Goal: Task Accomplishment & Management: Manage account settings

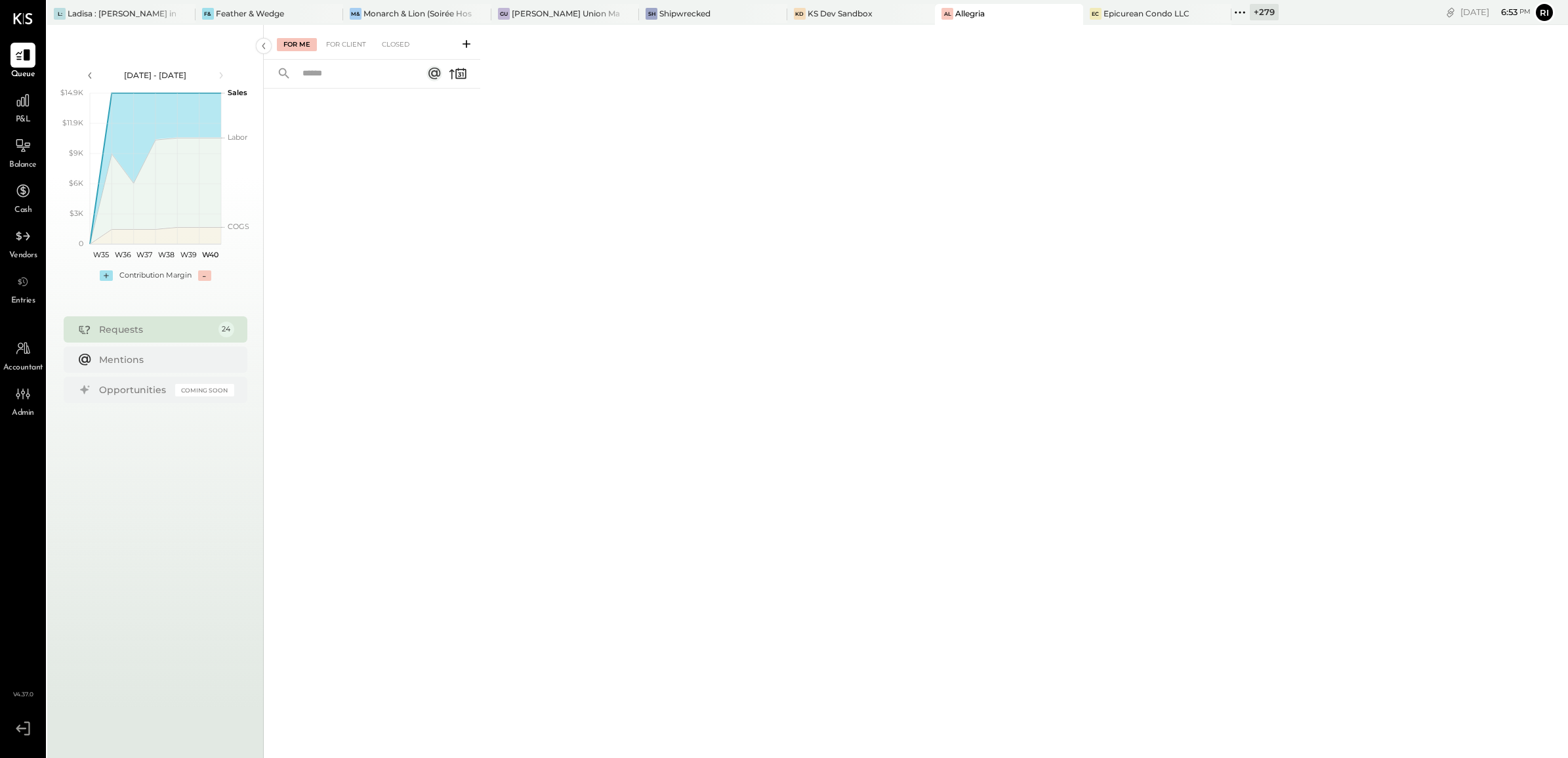
click at [1250, 12] on div "+ 279" at bounding box center [1265, 12] width 29 height 16
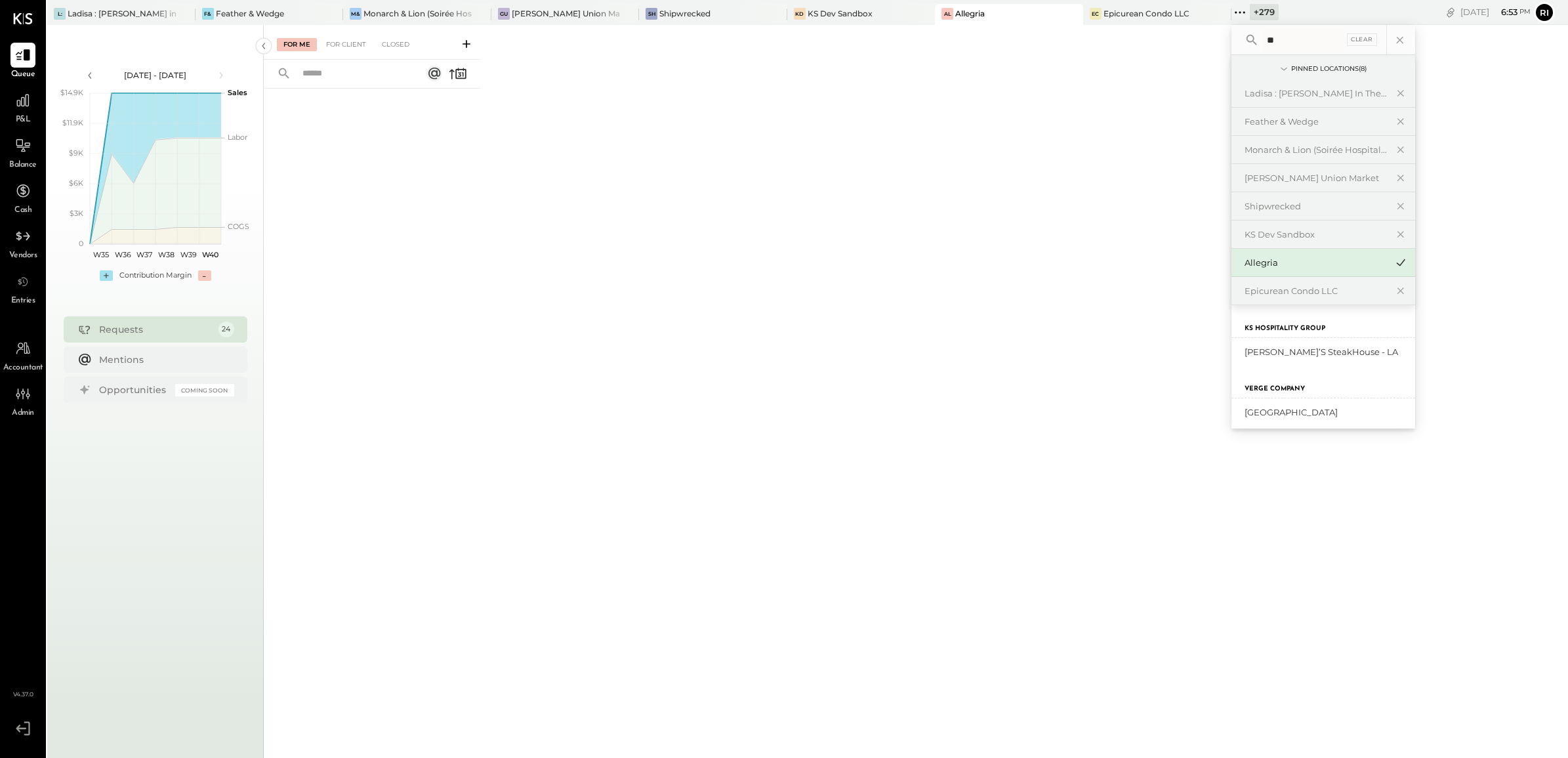
type input "***"
click at [130, 14] on div "Ladisa : [PERSON_NAME] in the Alley" at bounding box center [121, 14] width 108 height 11
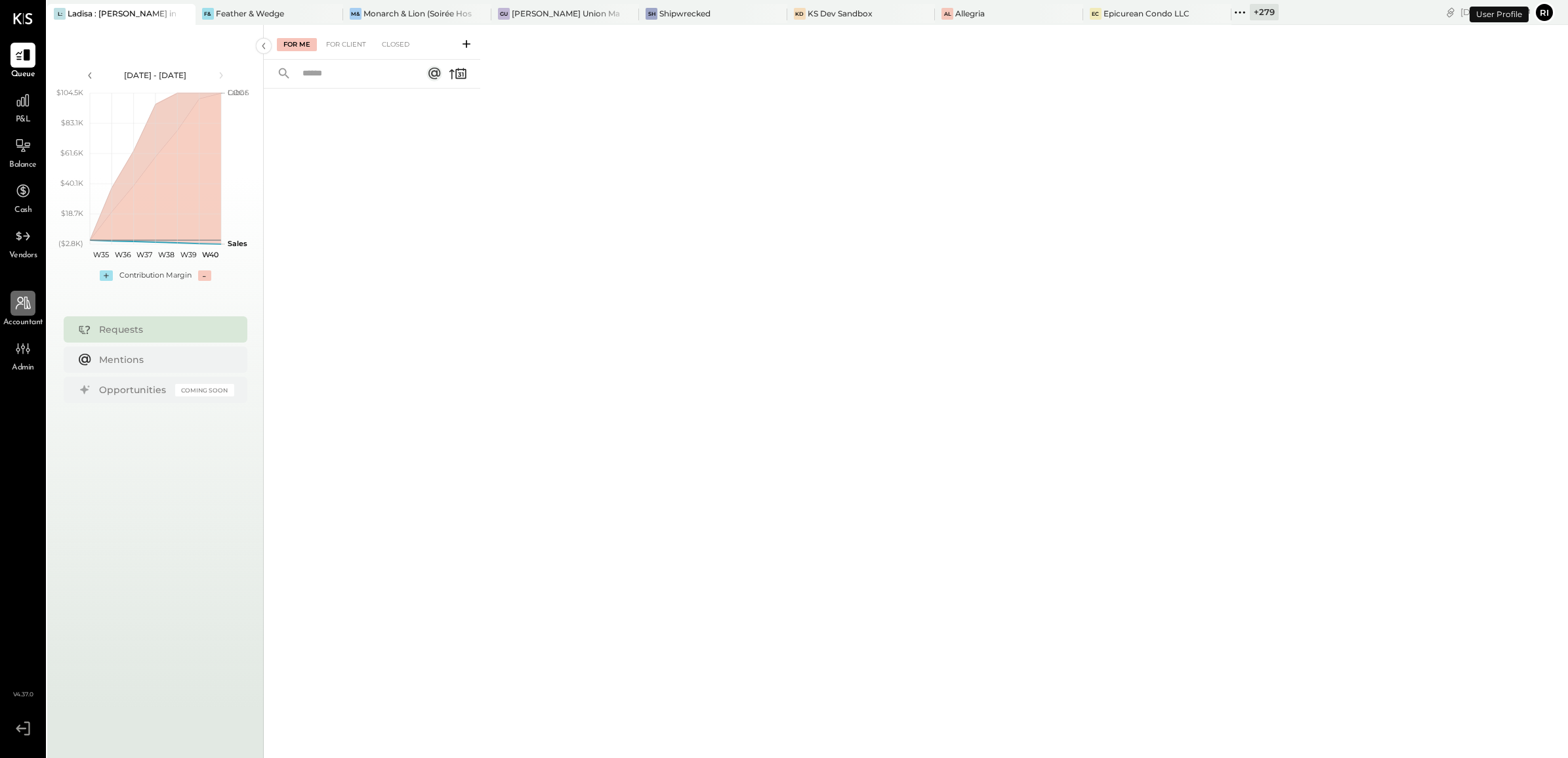
click at [27, 313] on div at bounding box center [23, 302] width 25 height 25
select select "**"
select select "*******"
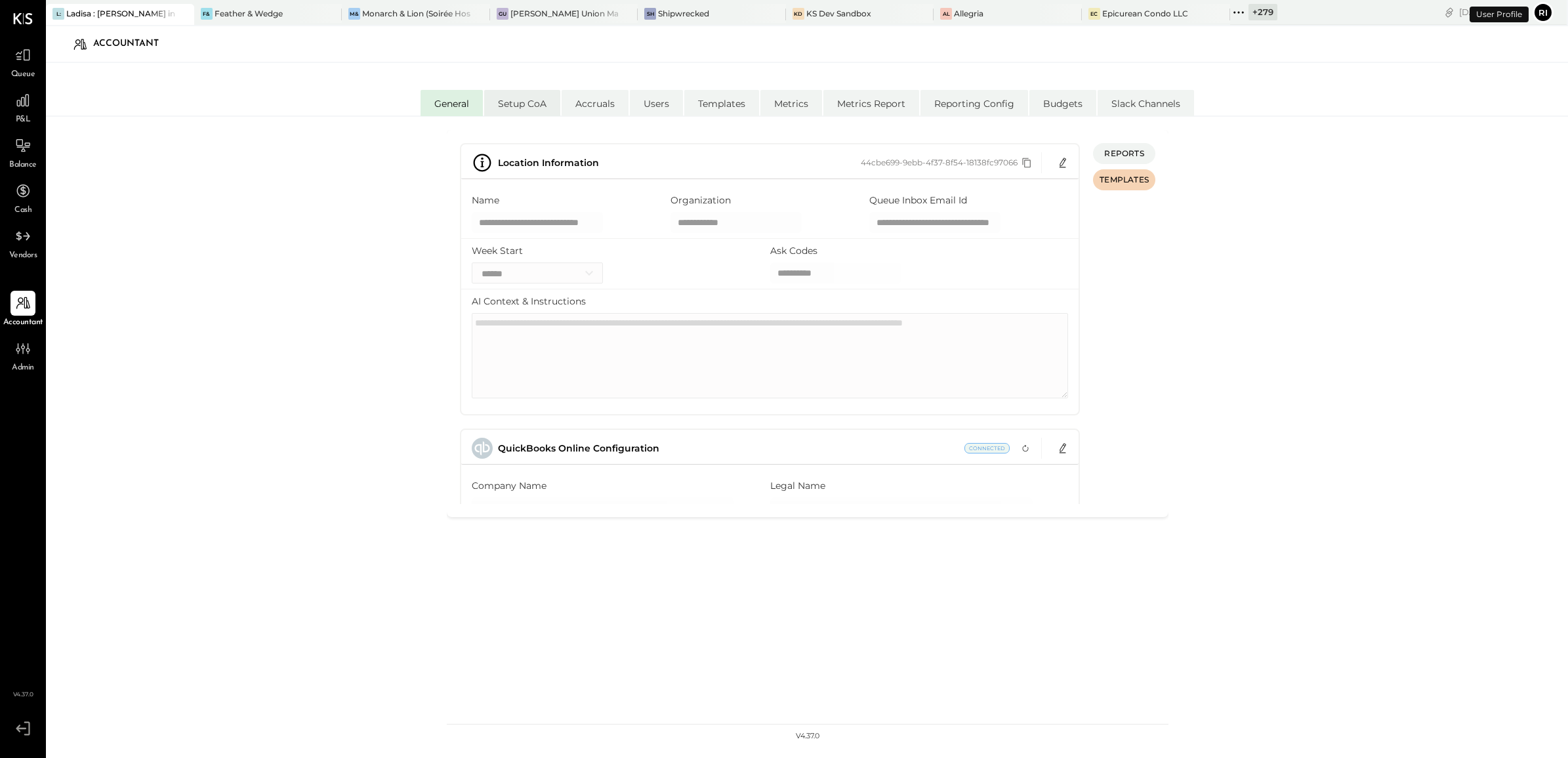
click at [510, 106] on li "Setup CoA" at bounding box center [523, 103] width 76 height 26
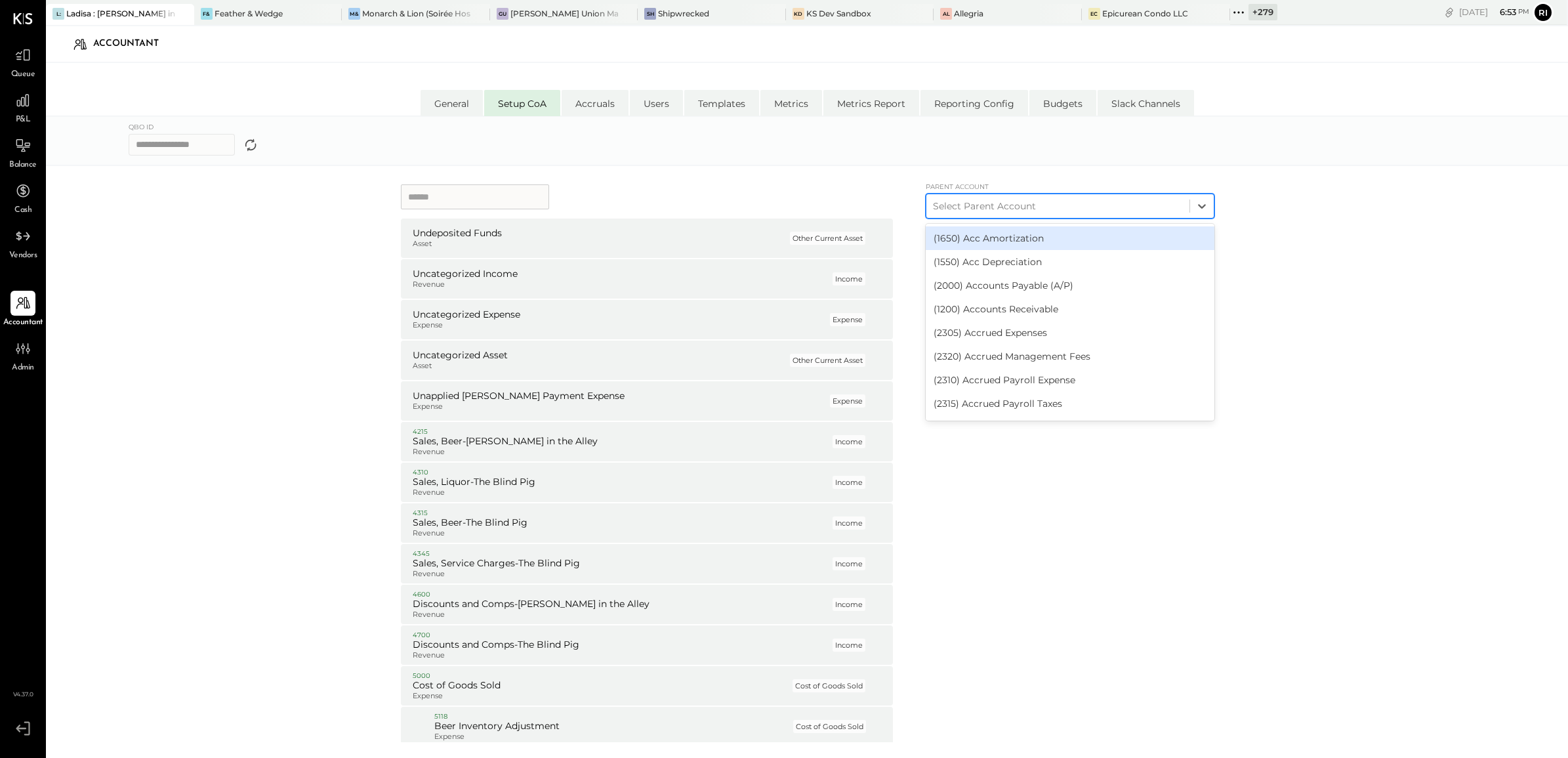
click at [994, 199] on div at bounding box center [1058, 206] width 250 height 15
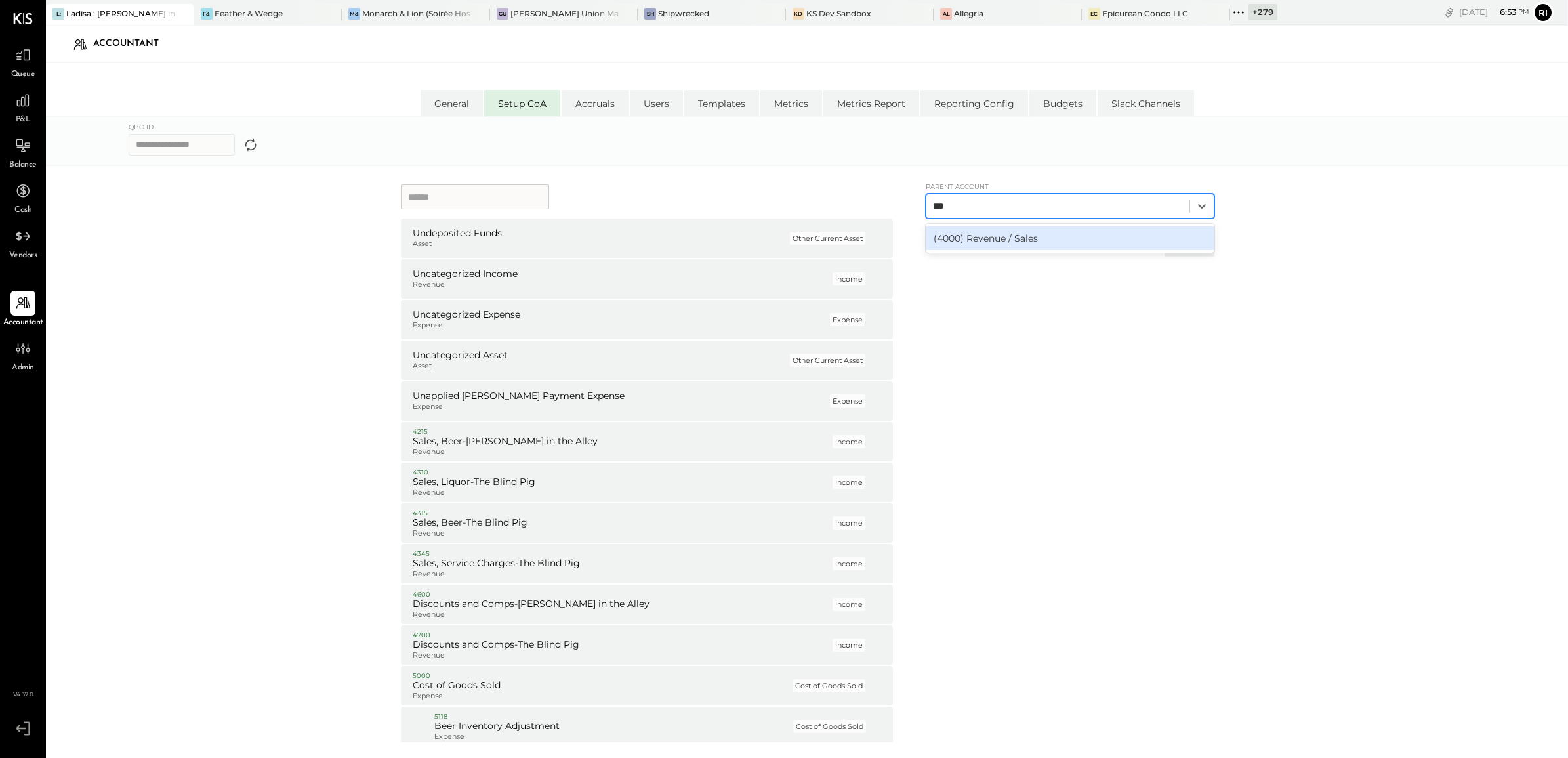
type input "****"
click at [1015, 239] on div "(4000) Revenue / Sales" at bounding box center [1070, 239] width 289 height 24
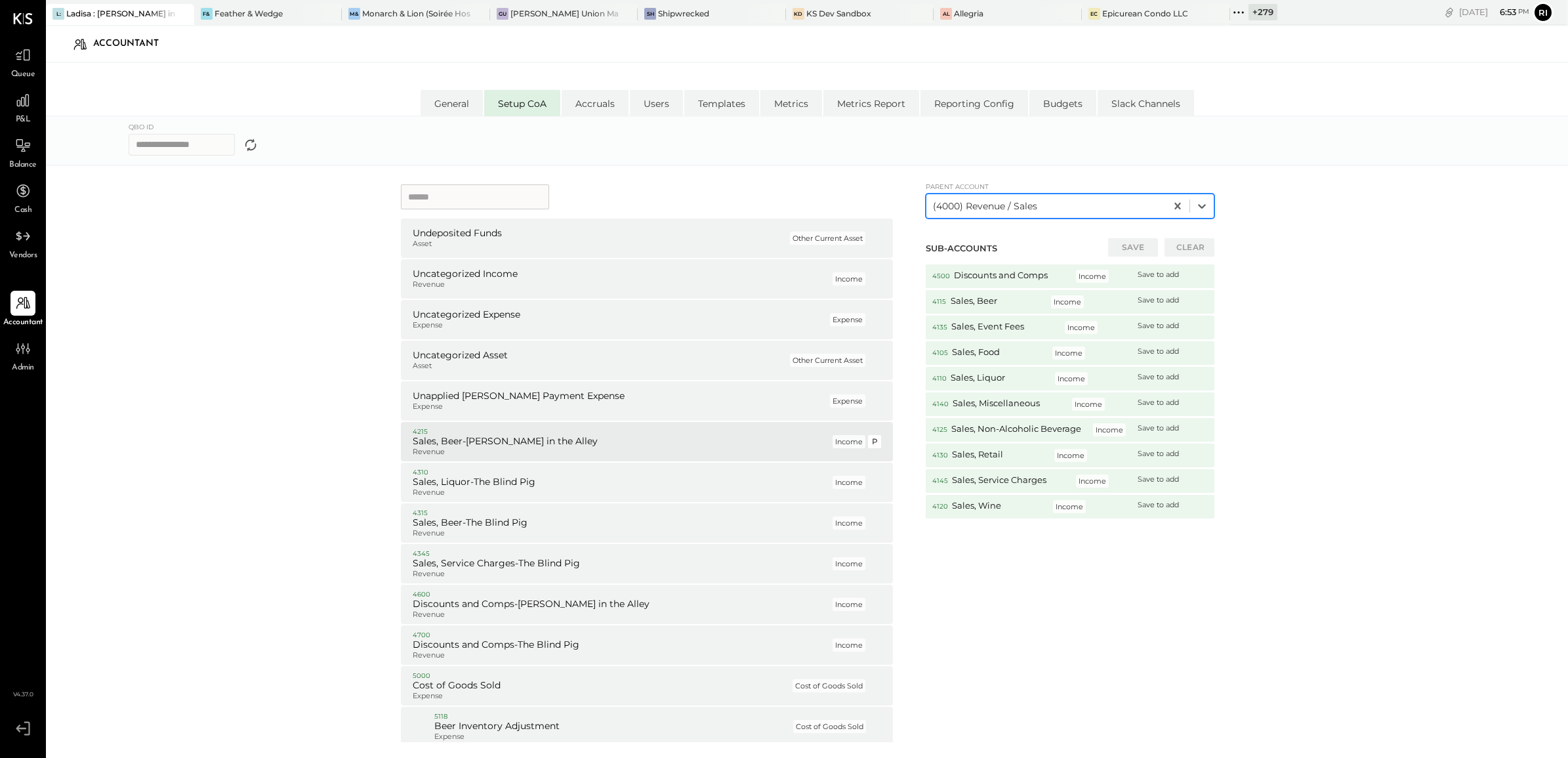
click at [643, 442] on h5 "Sales, Beer-[PERSON_NAME] in the Alley" at bounding box center [621, 441] width 417 height 12
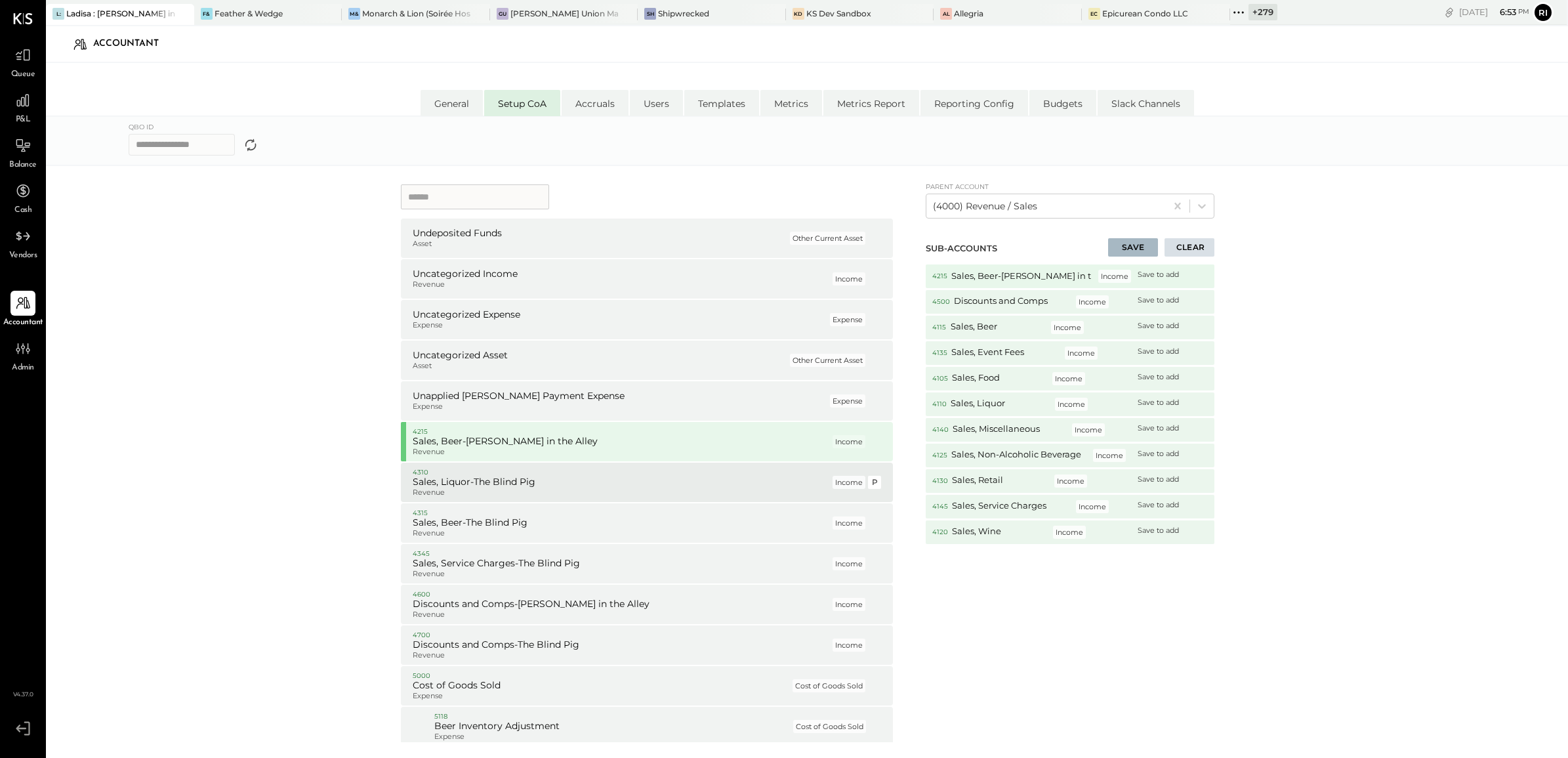
click at [628, 484] on h5 "Sales, Liquor-The Blind Pig" at bounding box center [621, 482] width 417 height 12
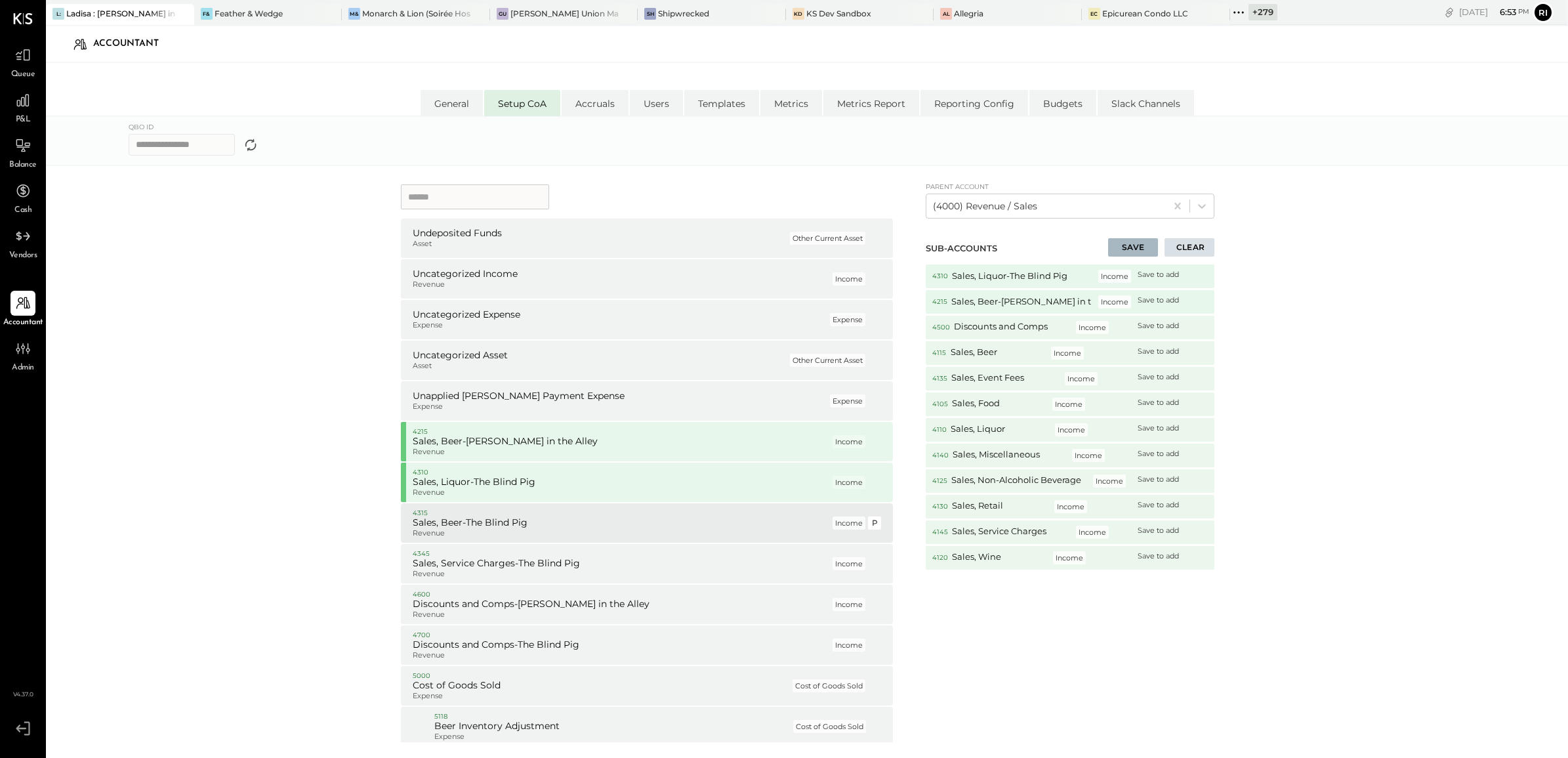
click at [620, 536] on p "Revenue" at bounding box center [621, 534] width 417 height 9
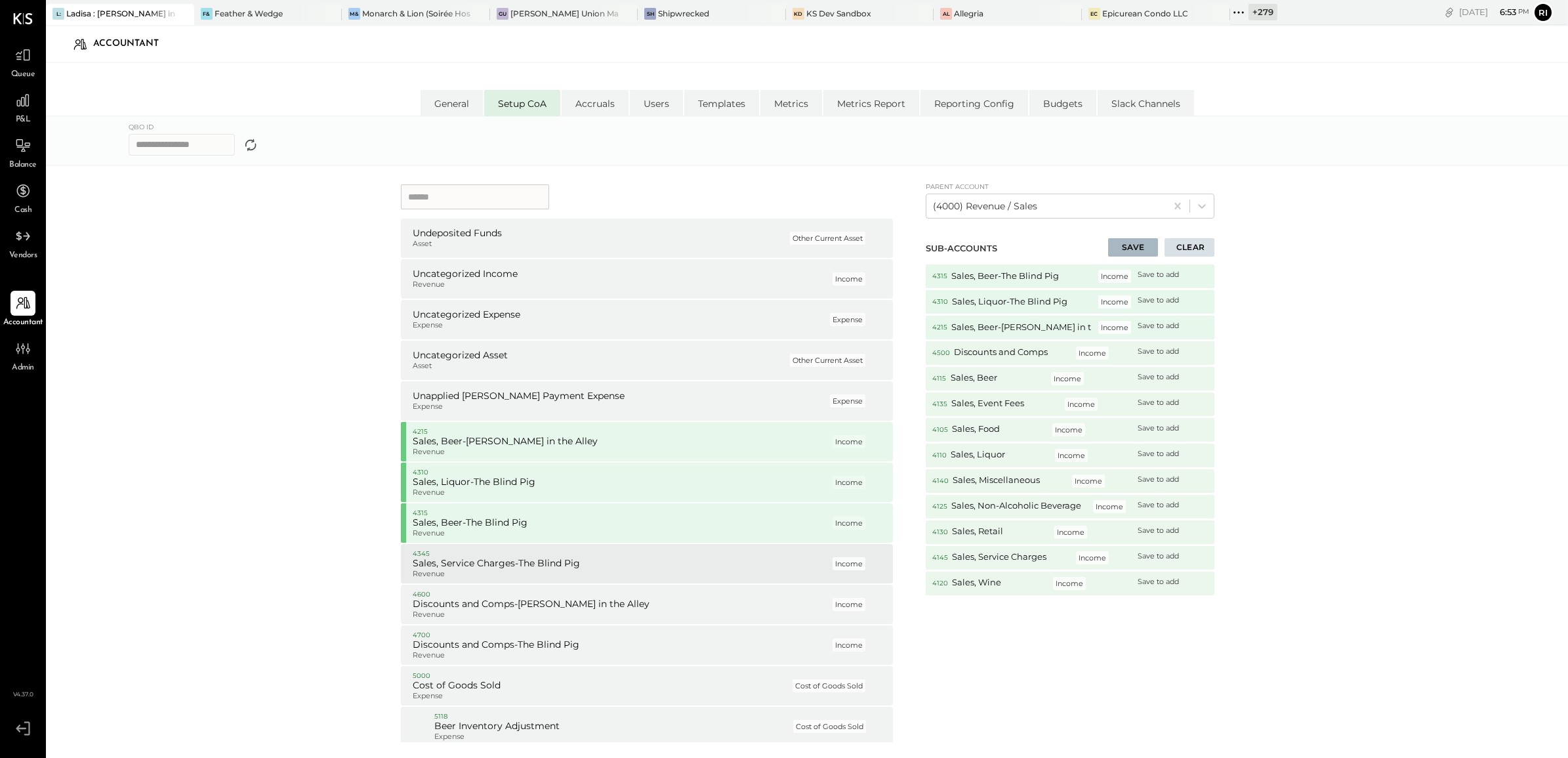
click at [603, 583] on div "4345 Sales, Service Charges-The Blind Pig Revenue Income P" at bounding box center [647, 563] width 492 height 39
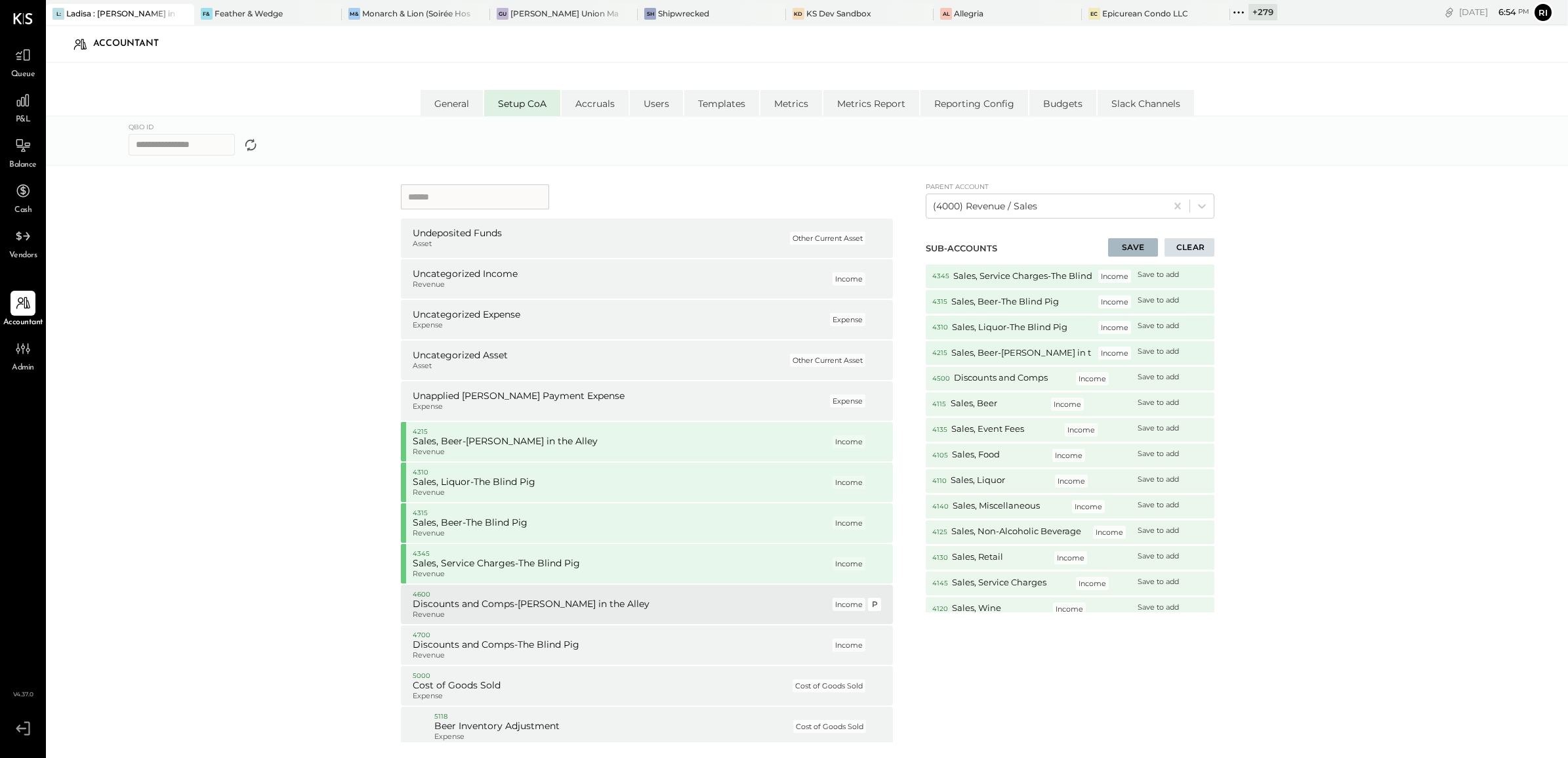
click at [599, 617] on p "Revenue" at bounding box center [621, 615] width 417 height 9
click at [584, 653] on p "Revenue" at bounding box center [621, 656] width 417 height 9
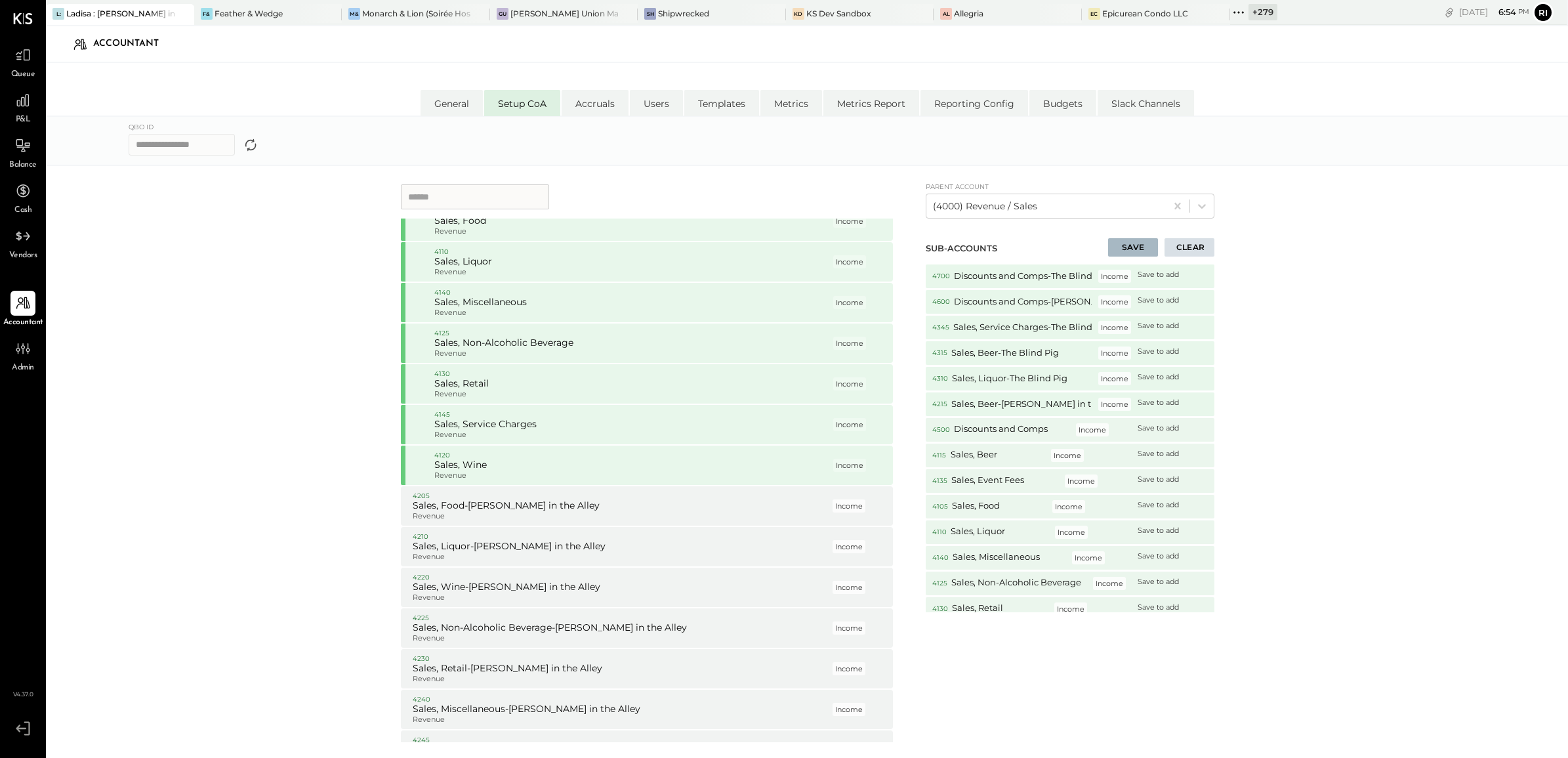
scroll to position [7632, 0]
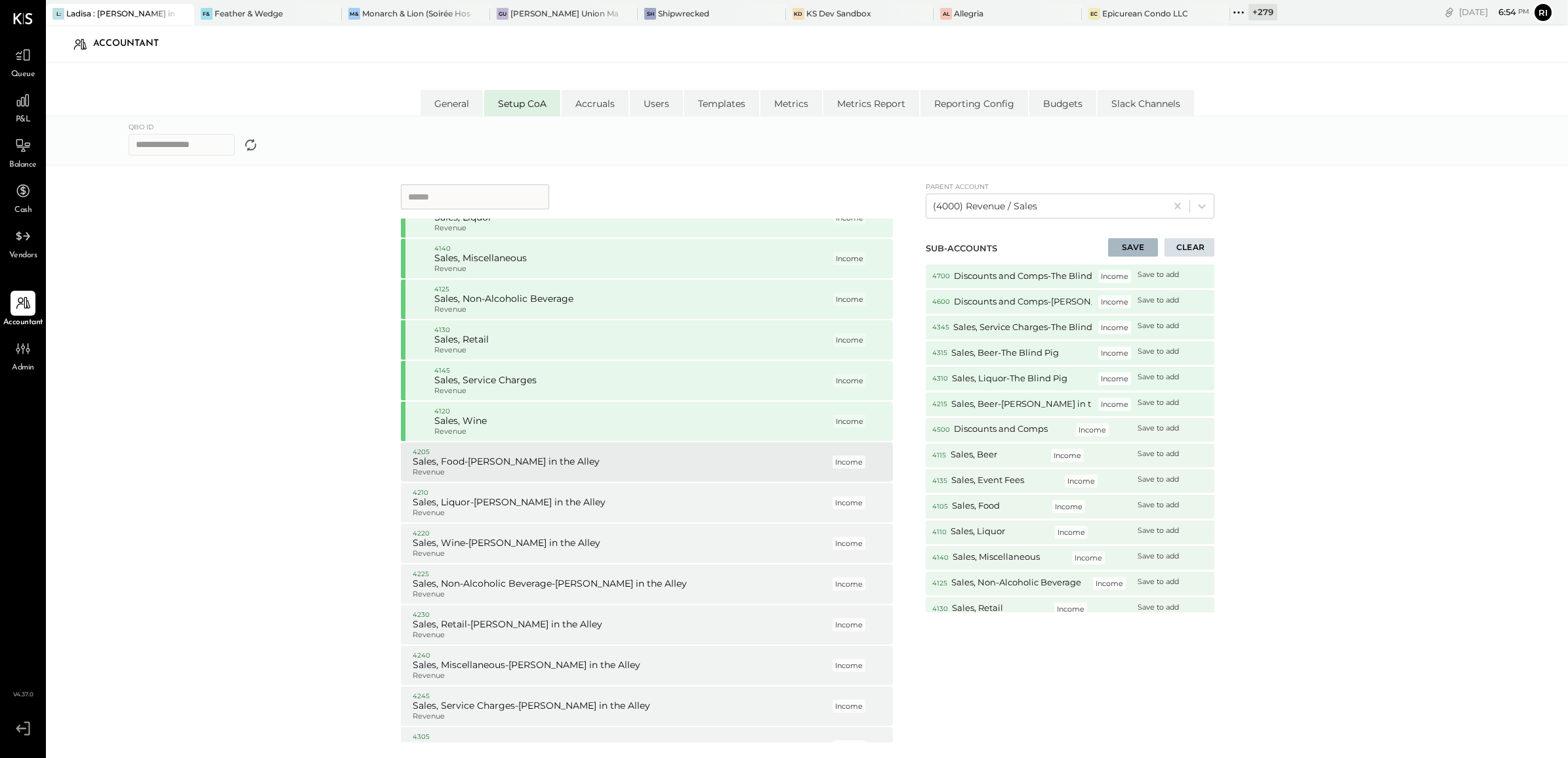
click at [676, 480] on div "4205 Sales, Food-[PERSON_NAME] in the Alley Revenue Income P" at bounding box center [647, 462] width 492 height 39
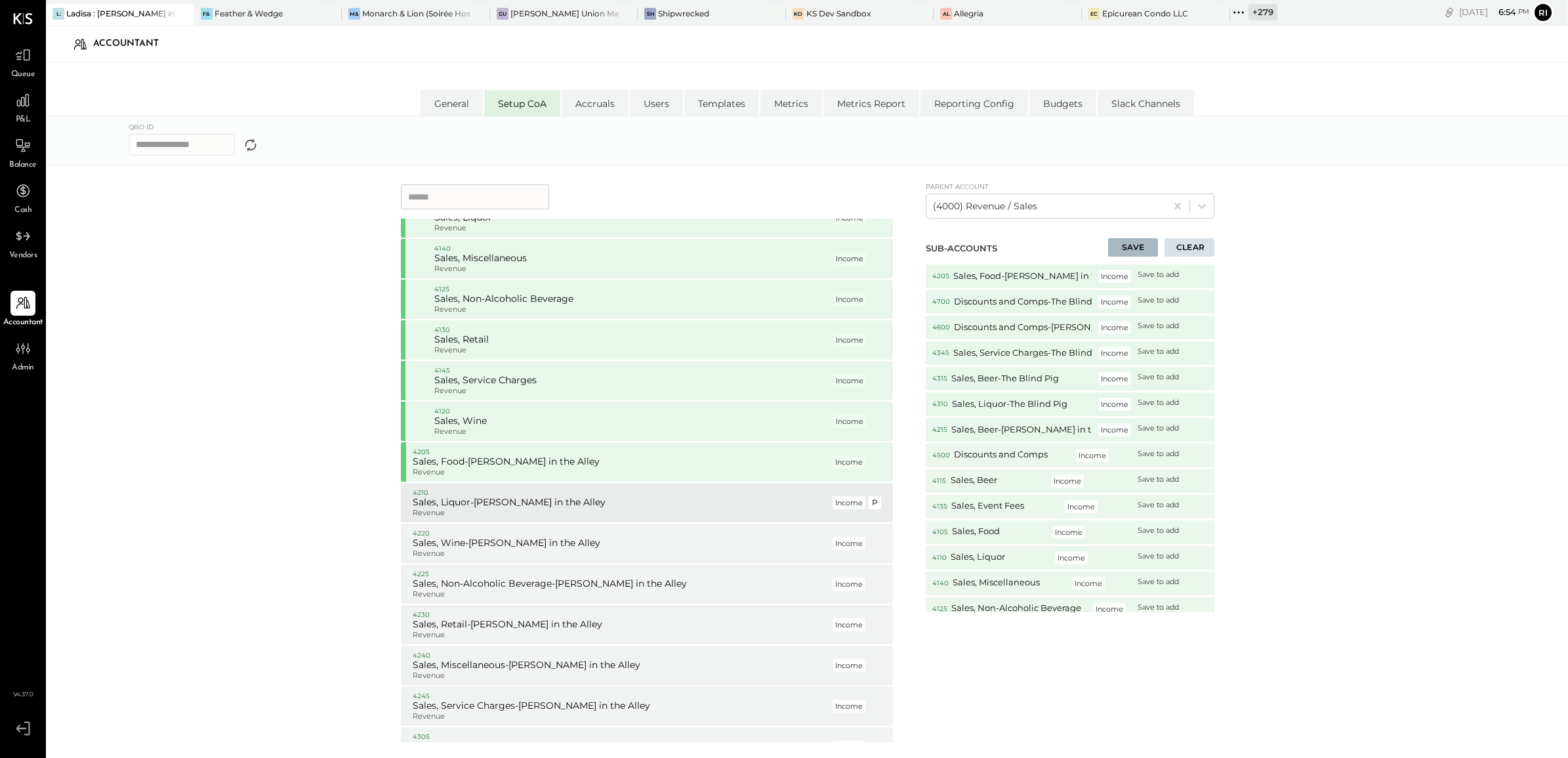
click at [654, 507] on h5 "Sales, Liquor-[PERSON_NAME] in the Alley" at bounding box center [621, 503] width 417 height 12
click at [641, 535] on p "4220" at bounding box center [621, 534] width 417 height 9
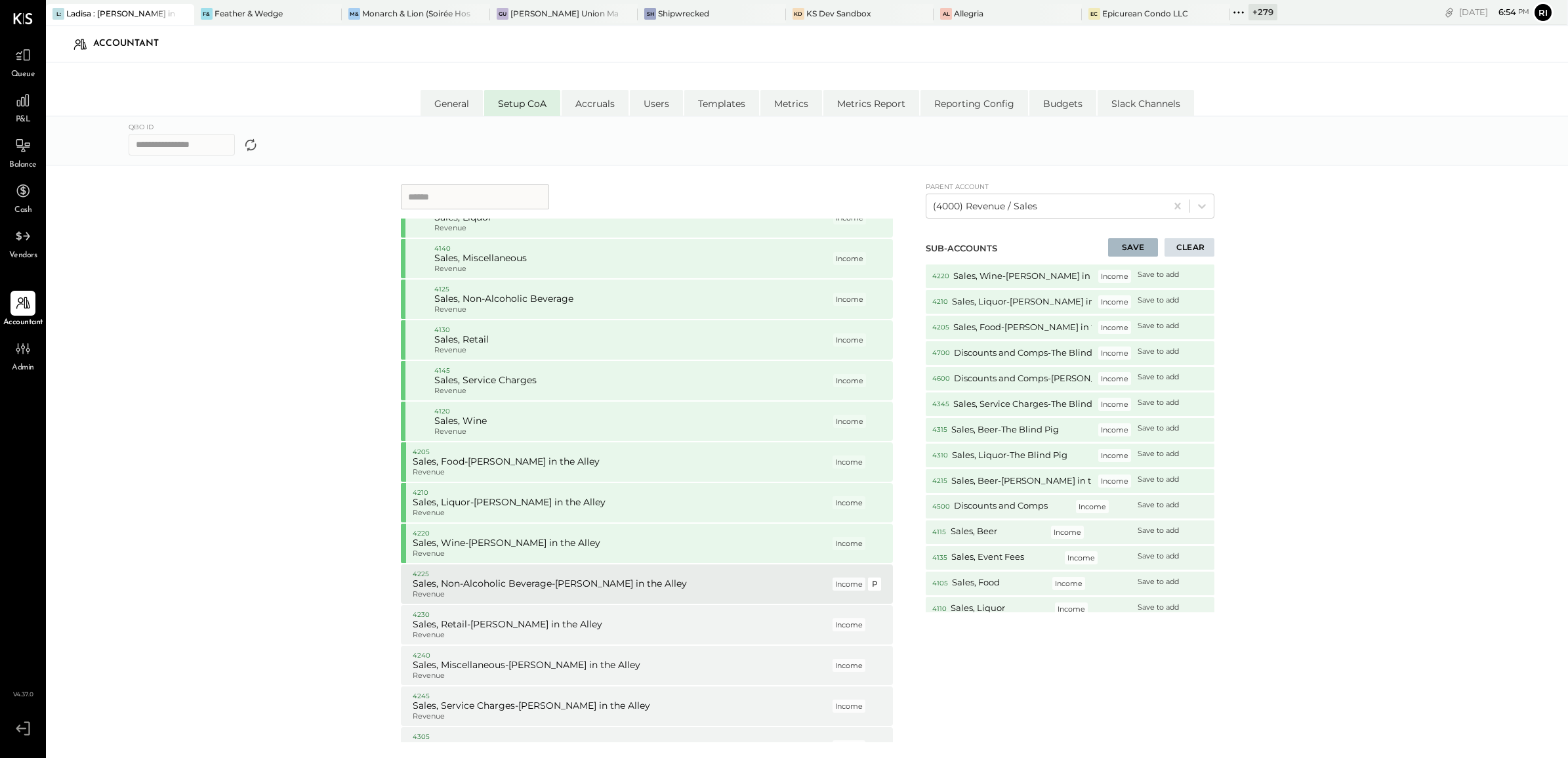
click at [624, 571] on p "4225" at bounding box center [621, 575] width 417 height 9
click at [621, 621] on h5 "Sales, Retail-[PERSON_NAME] in the Alley" at bounding box center [621, 625] width 417 height 12
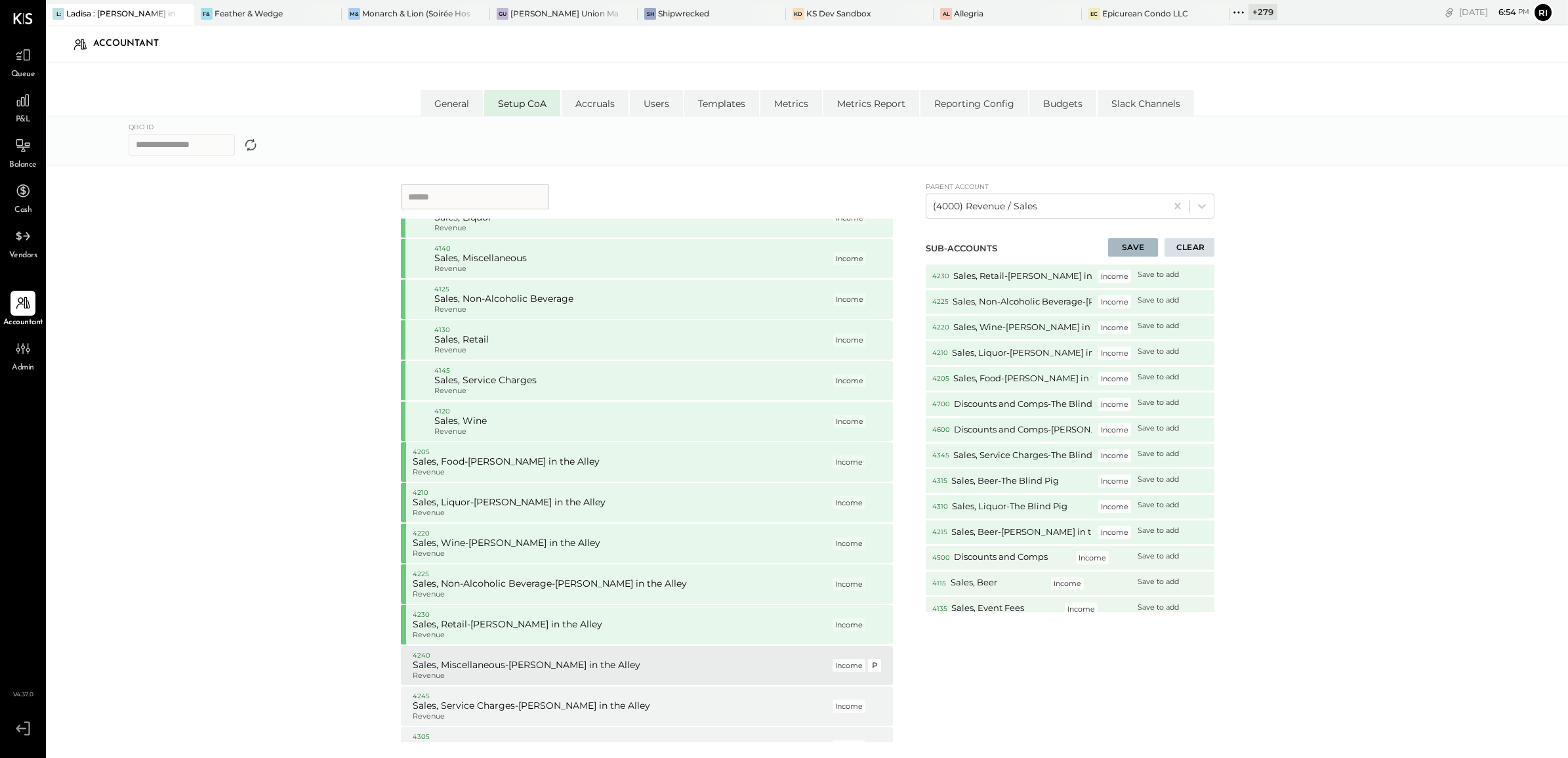
click at [616, 657] on p "4240" at bounding box center [621, 656] width 417 height 9
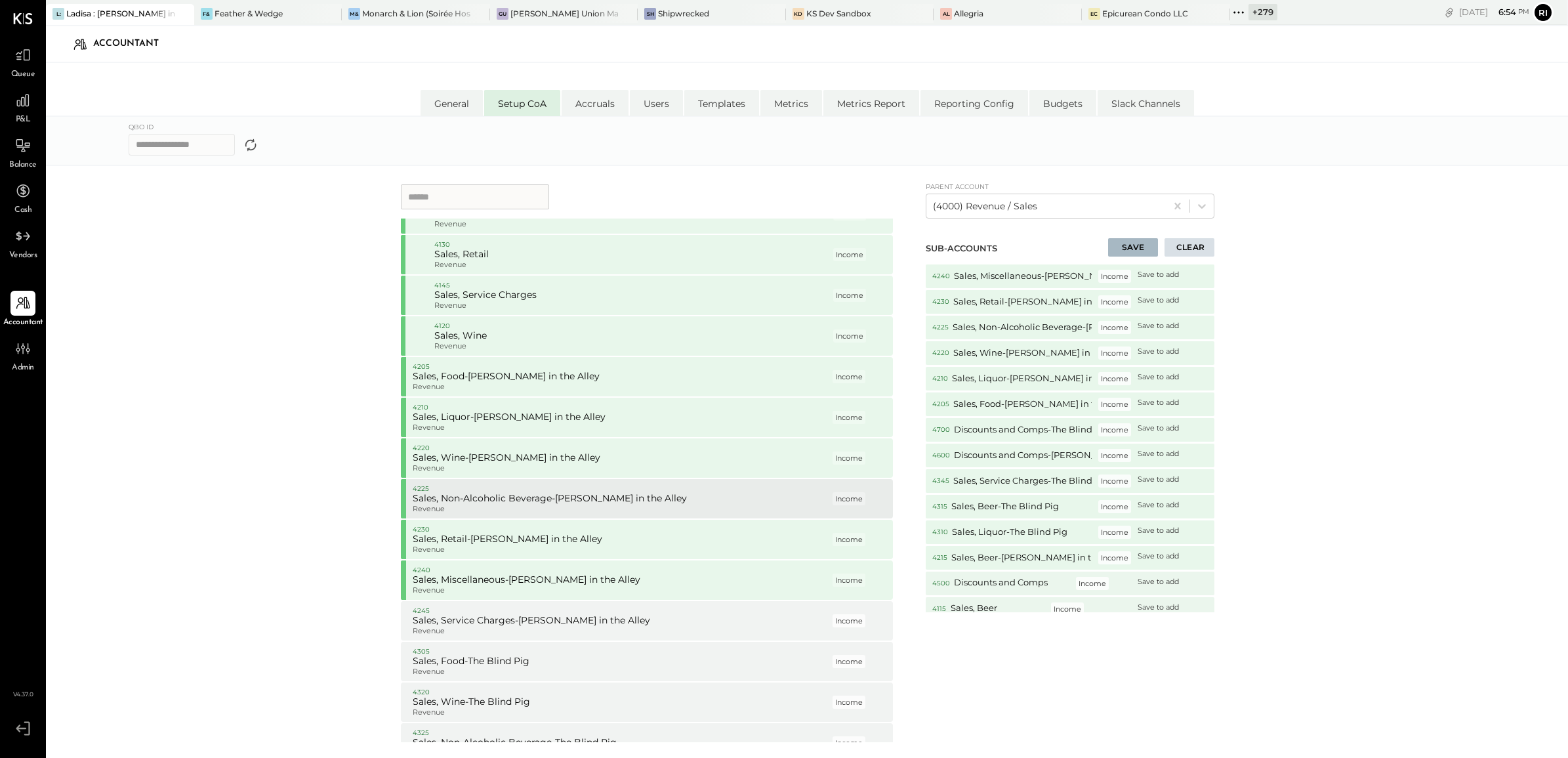
scroll to position [7796, 0]
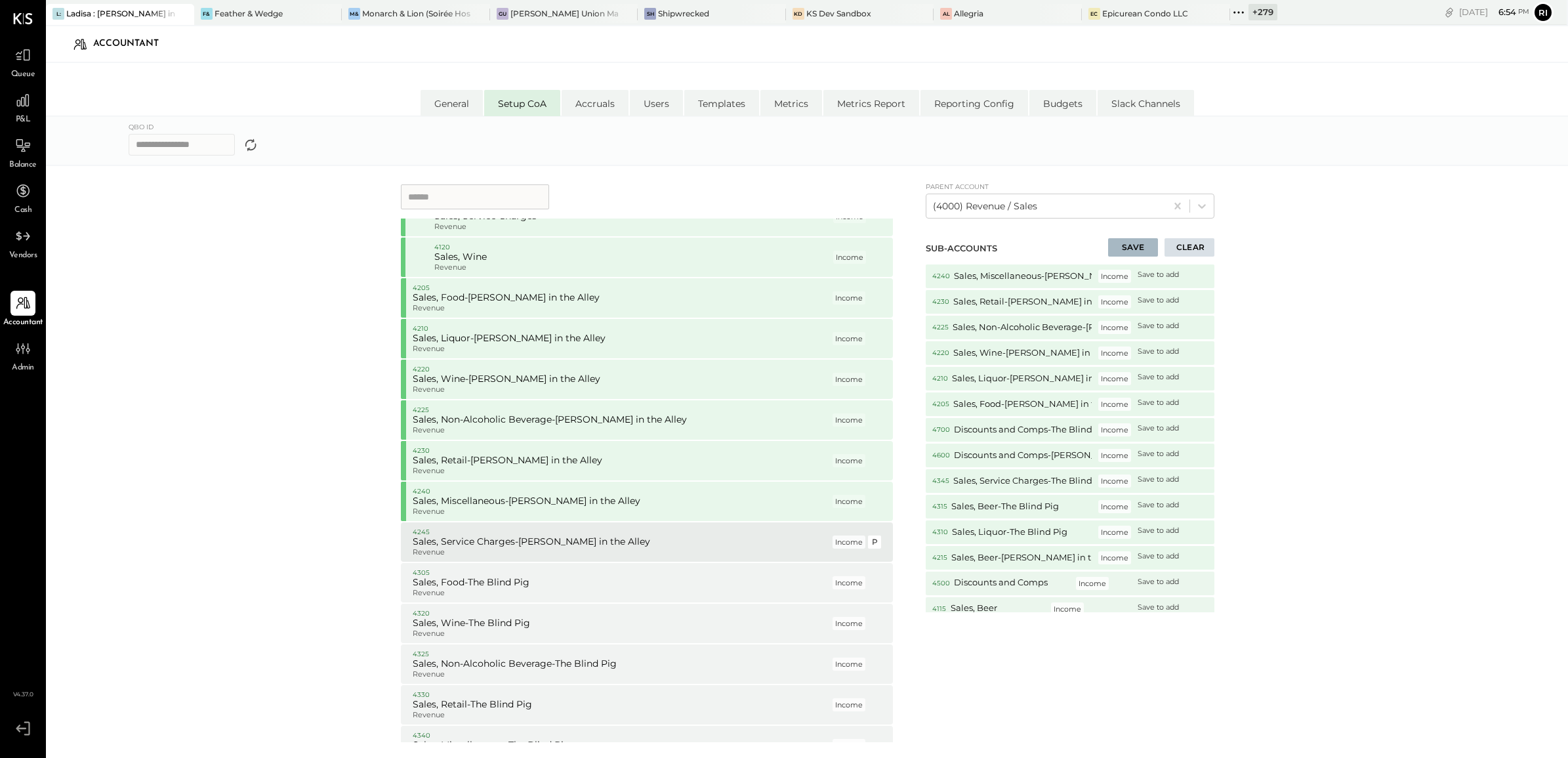
click at [644, 532] on p "4245" at bounding box center [621, 532] width 417 height 9
click at [622, 579] on h5 "Sales, Food-The Blind Pig" at bounding box center [621, 582] width 417 height 12
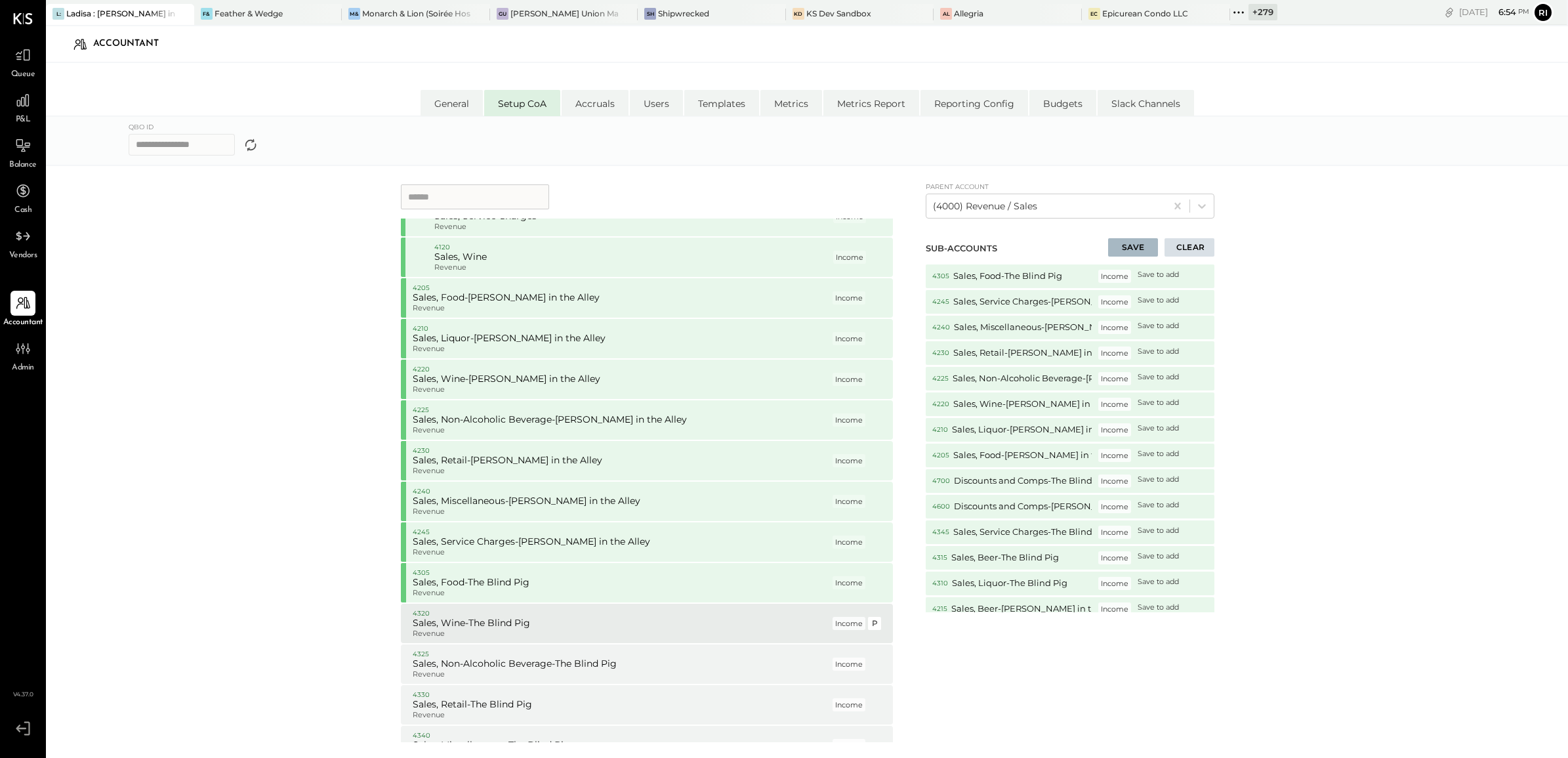
click at [612, 625] on h5 "Sales, Wine-The Blind Pig" at bounding box center [621, 623] width 417 height 12
click at [603, 666] on h5 "Sales, Non-Alcoholic Beverage-The Blind Pig" at bounding box center [621, 664] width 417 height 12
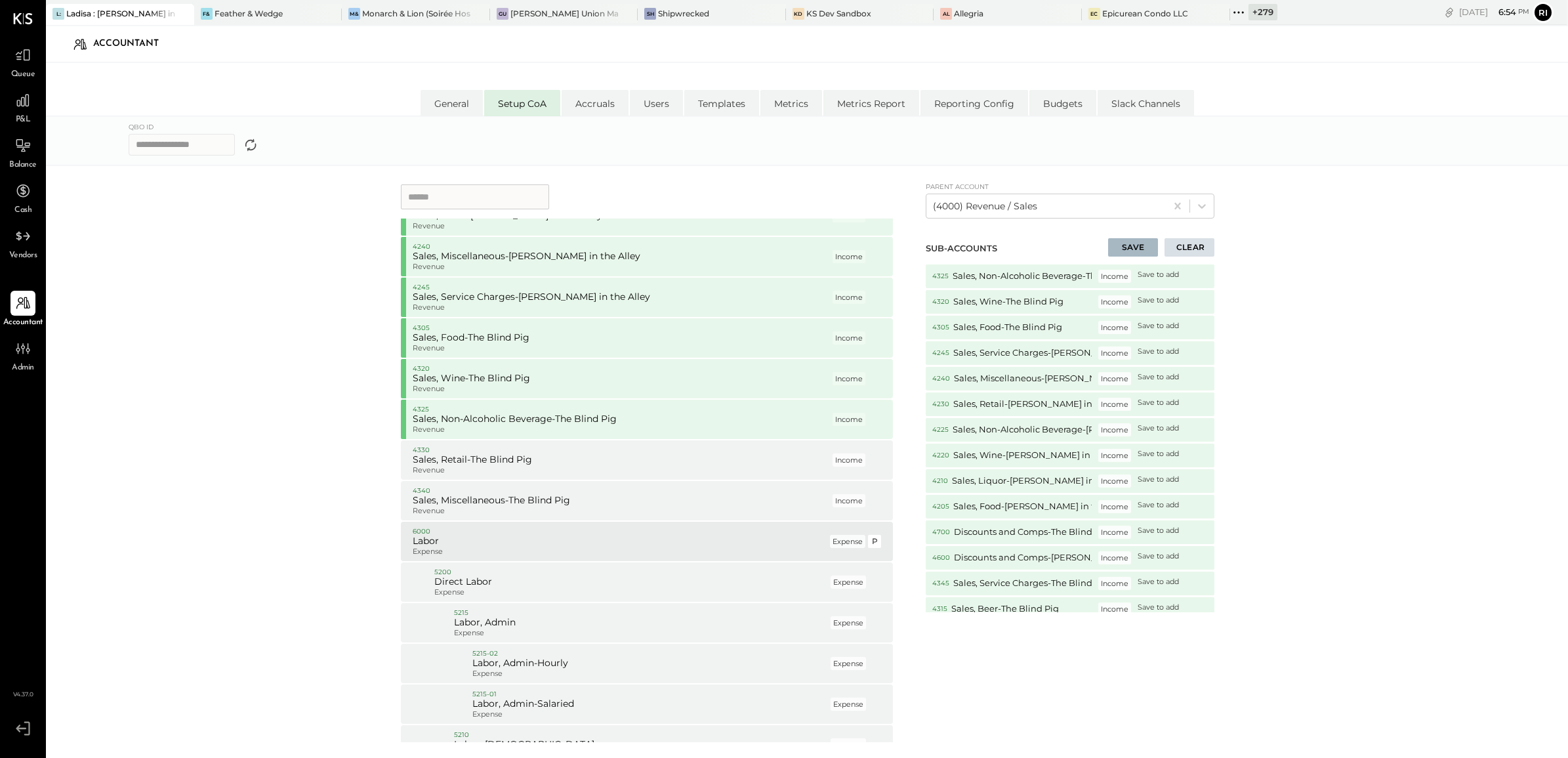
scroll to position [8043, 0]
click at [599, 459] on h5 "Sales, Retail-The Blind Pig" at bounding box center [621, 458] width 417 height 12
click at [591, 506] on p "Revenue" at bounding box center [621, 510] width 417 height 9
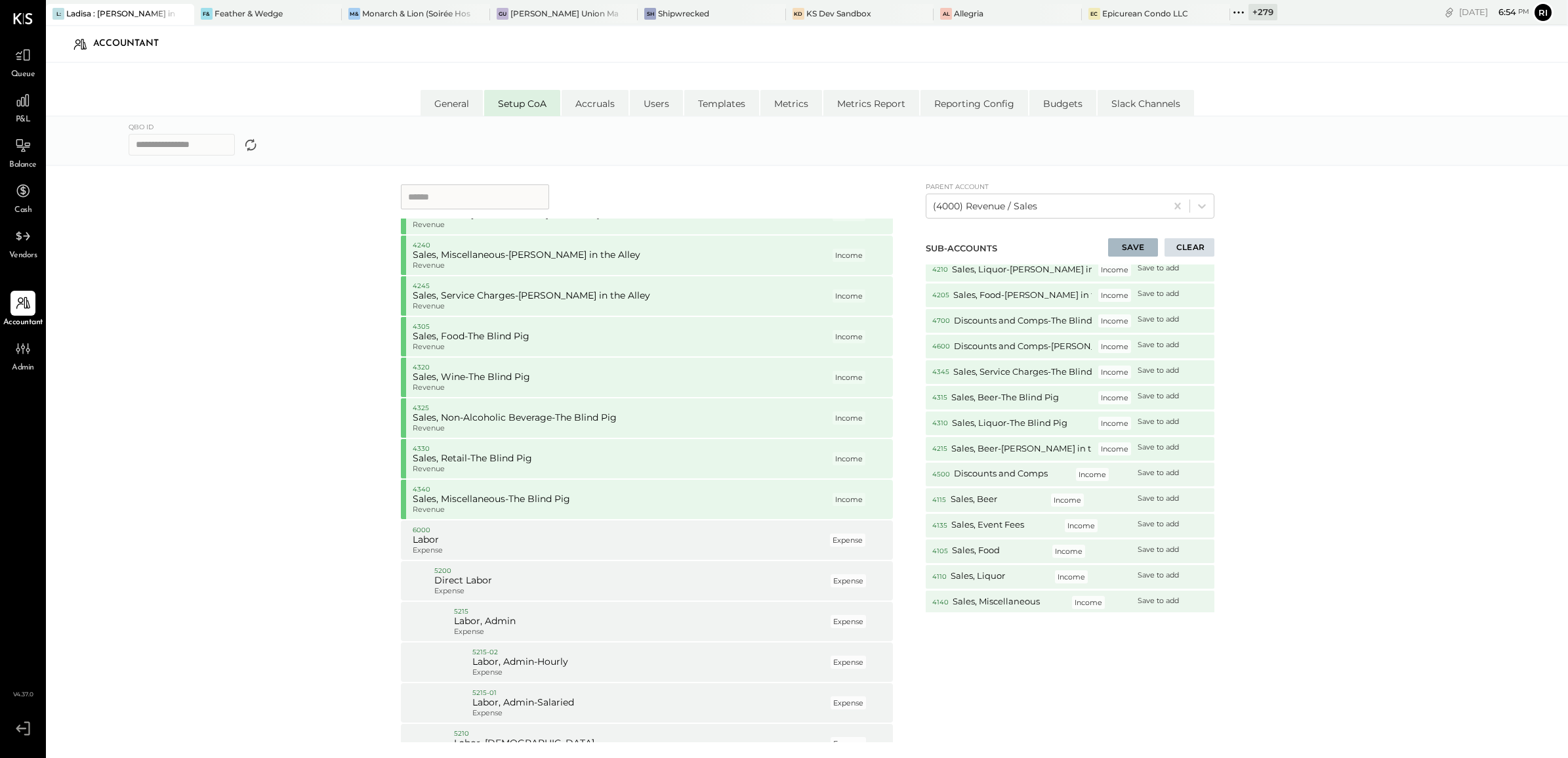
scroll to position [328, 0]
click at [1134, 251] on button "SAVE" at bounding box center [1133, 248] width 50 height 18
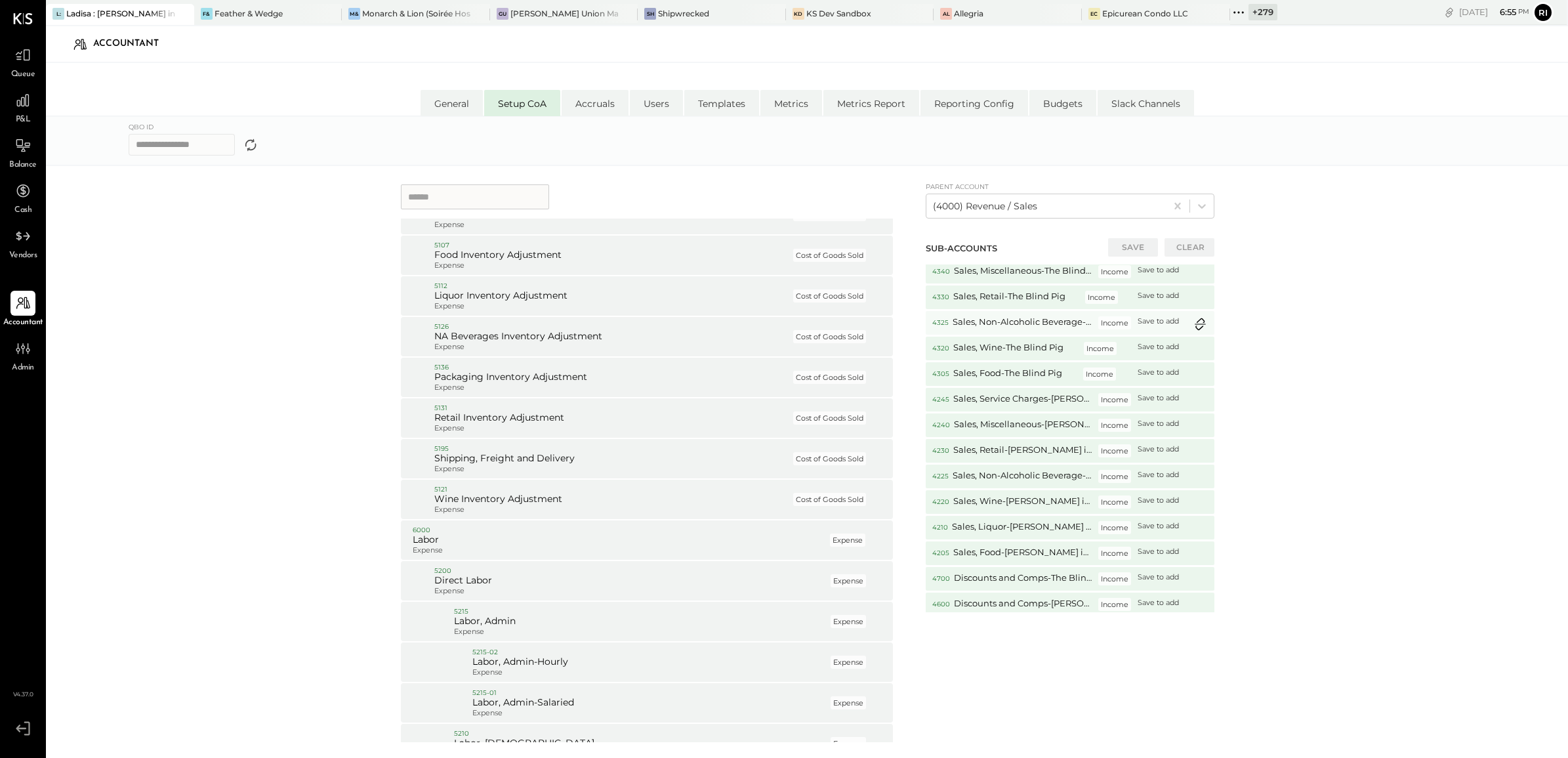
scroll to position [0, 0]
click at [990, 204] on div at bounding box center [1046, 206] width 227 height 15
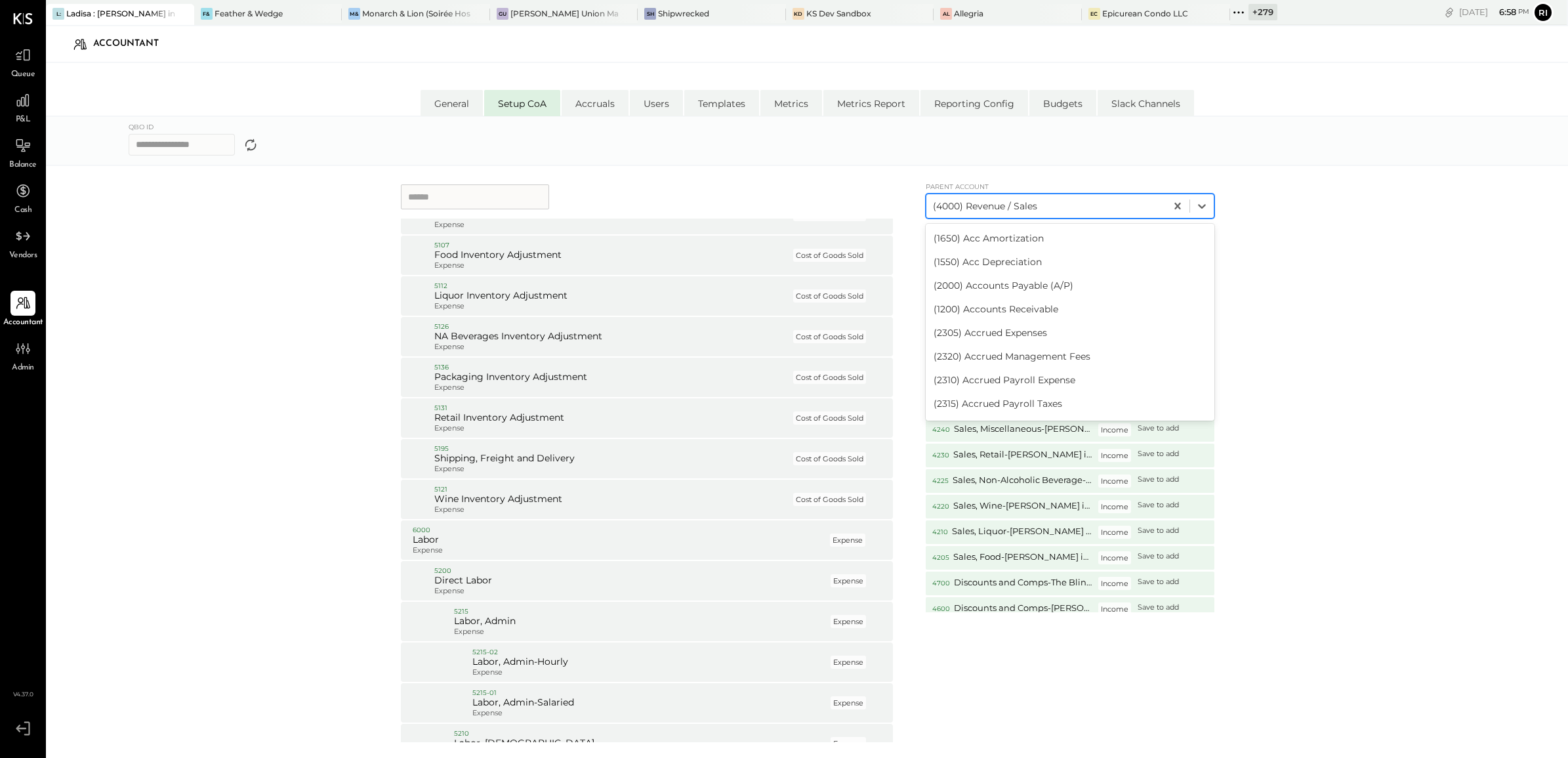
scroll to position [5010, 0]
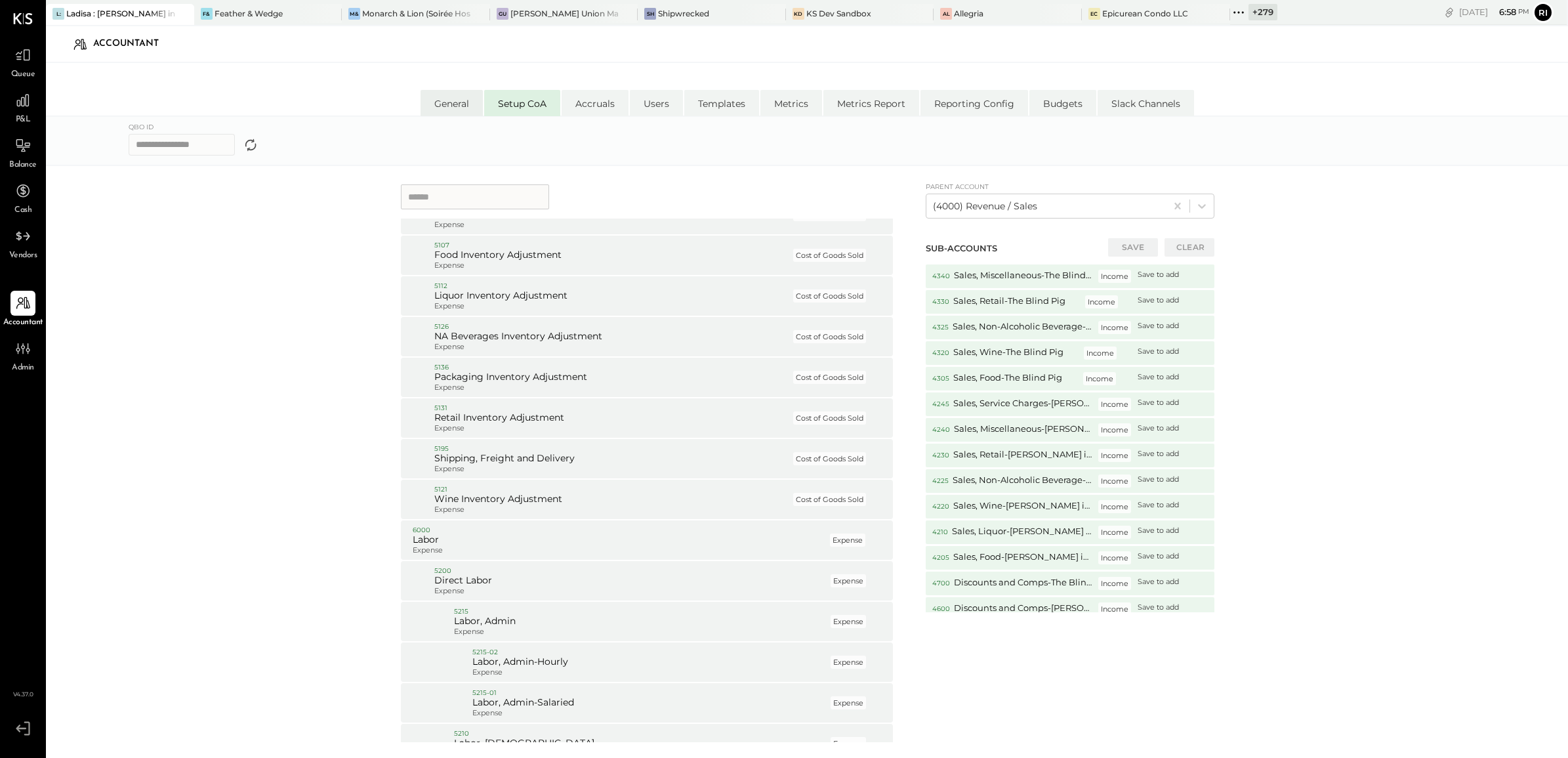
click at [453, 105] on li "General" at bounding box center [452, 103] width 62 height 26
select select "**"
select select "*******"
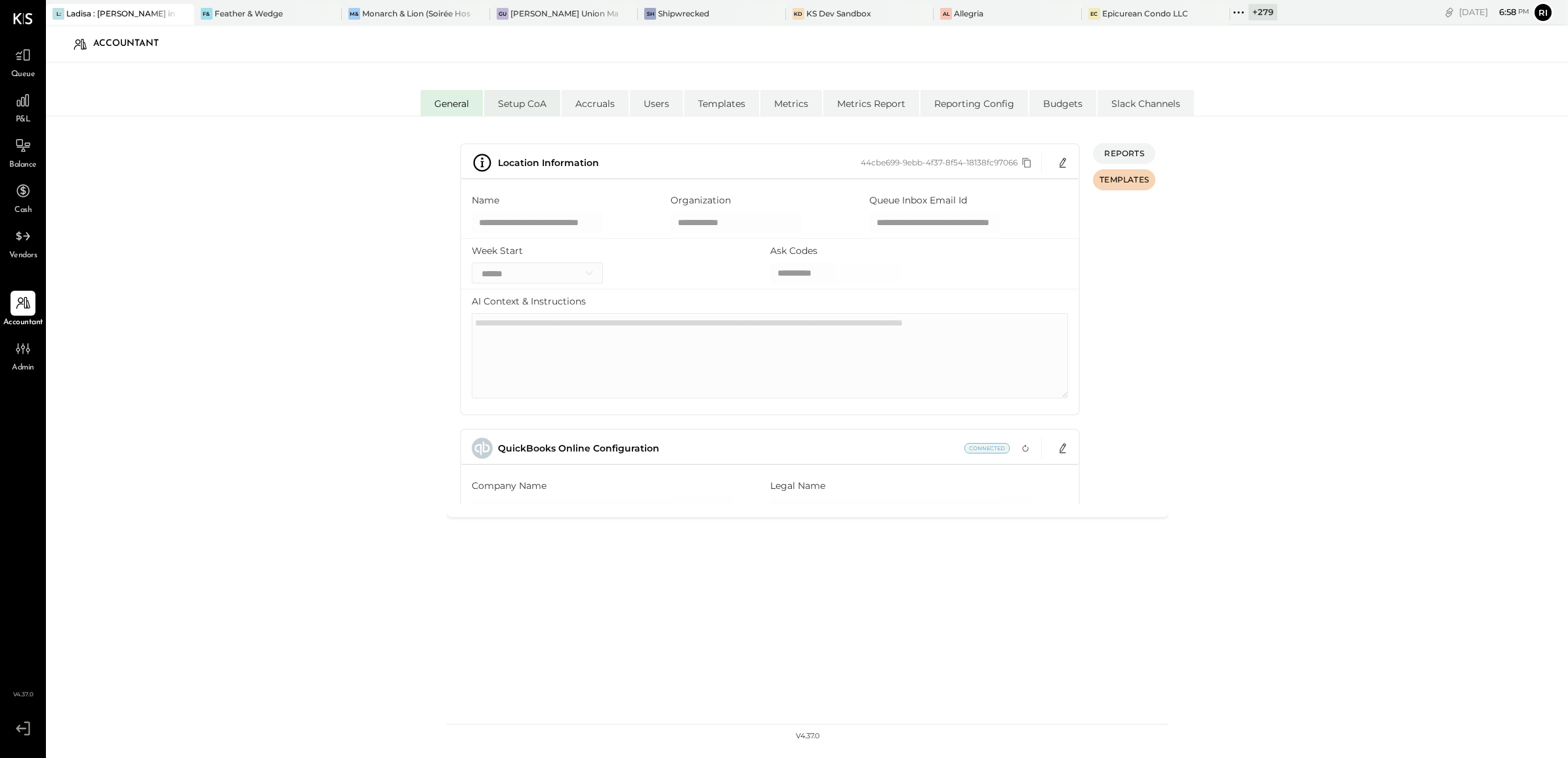
click at [506, 102] on li "Setup CoA" at bounding box center [523, 103] width 76 height 26
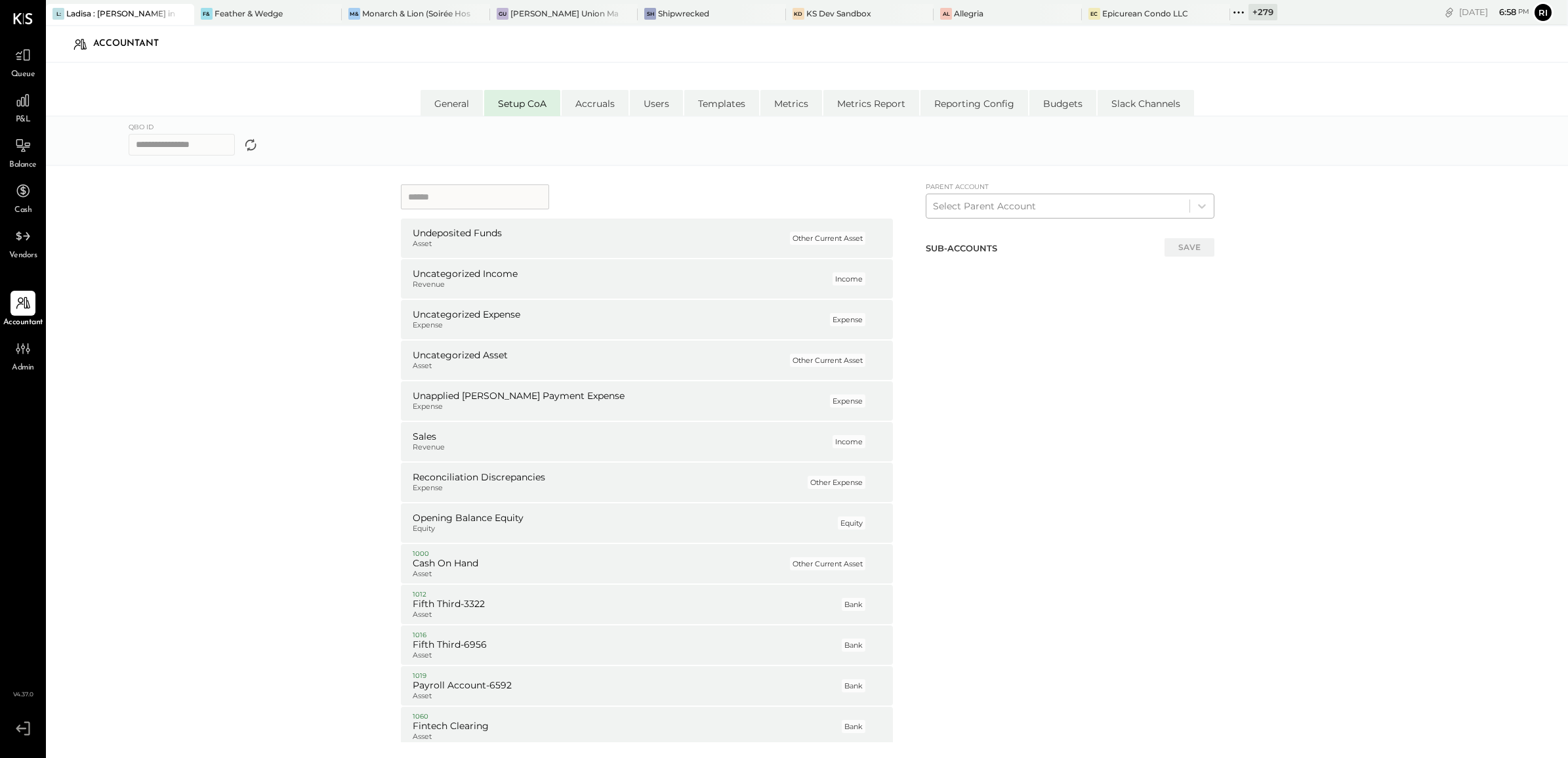
click at [983, 210] on div at bounding box center [1058, 206] width 250 height 15
type input "****"
click at [257, 142] on icon at bounding box center [251, 145] width 11 height 12
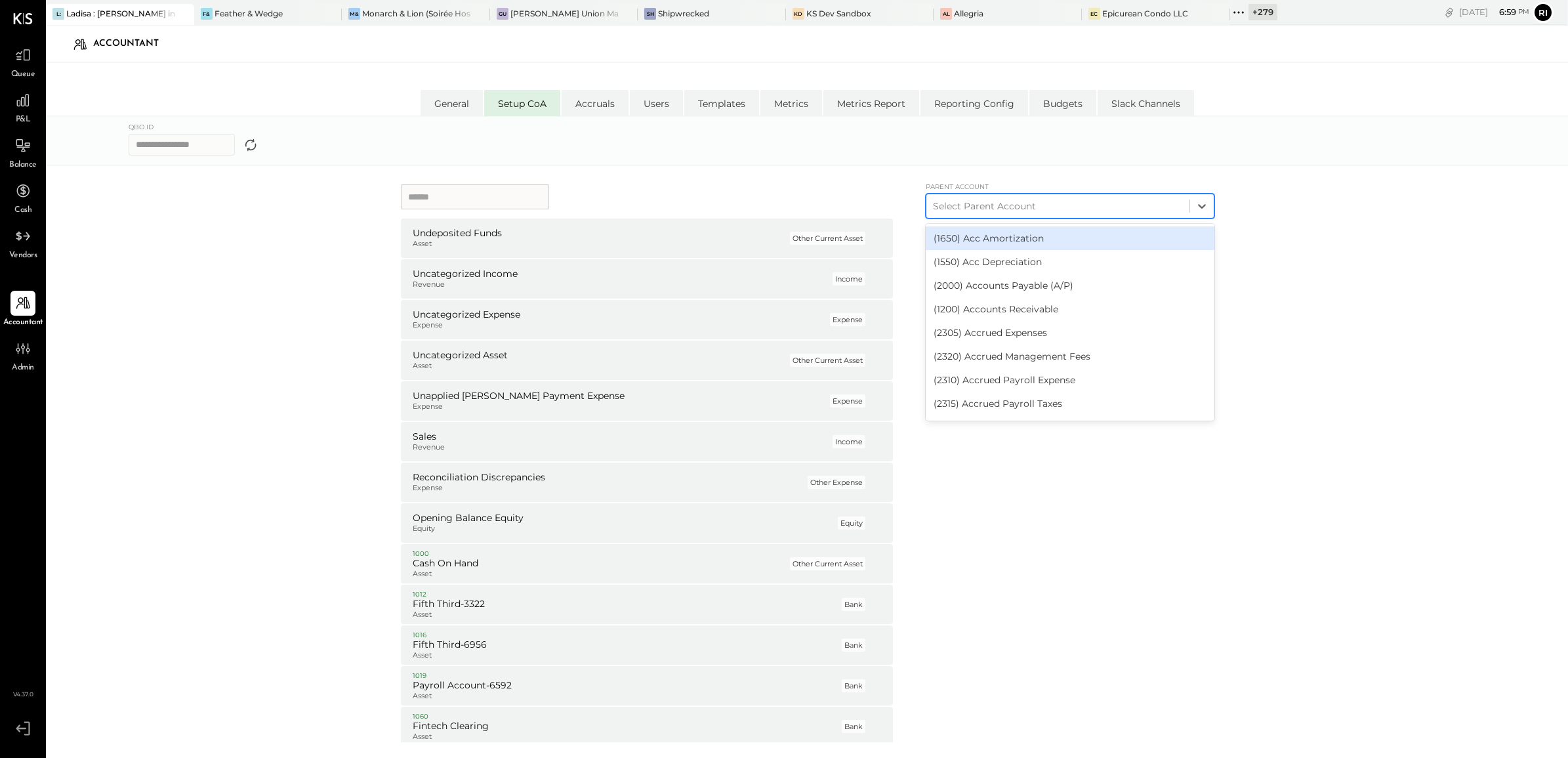
click at [984, 200] on div at bounding box center [1058, 206] width 250 height 15
type input "****"
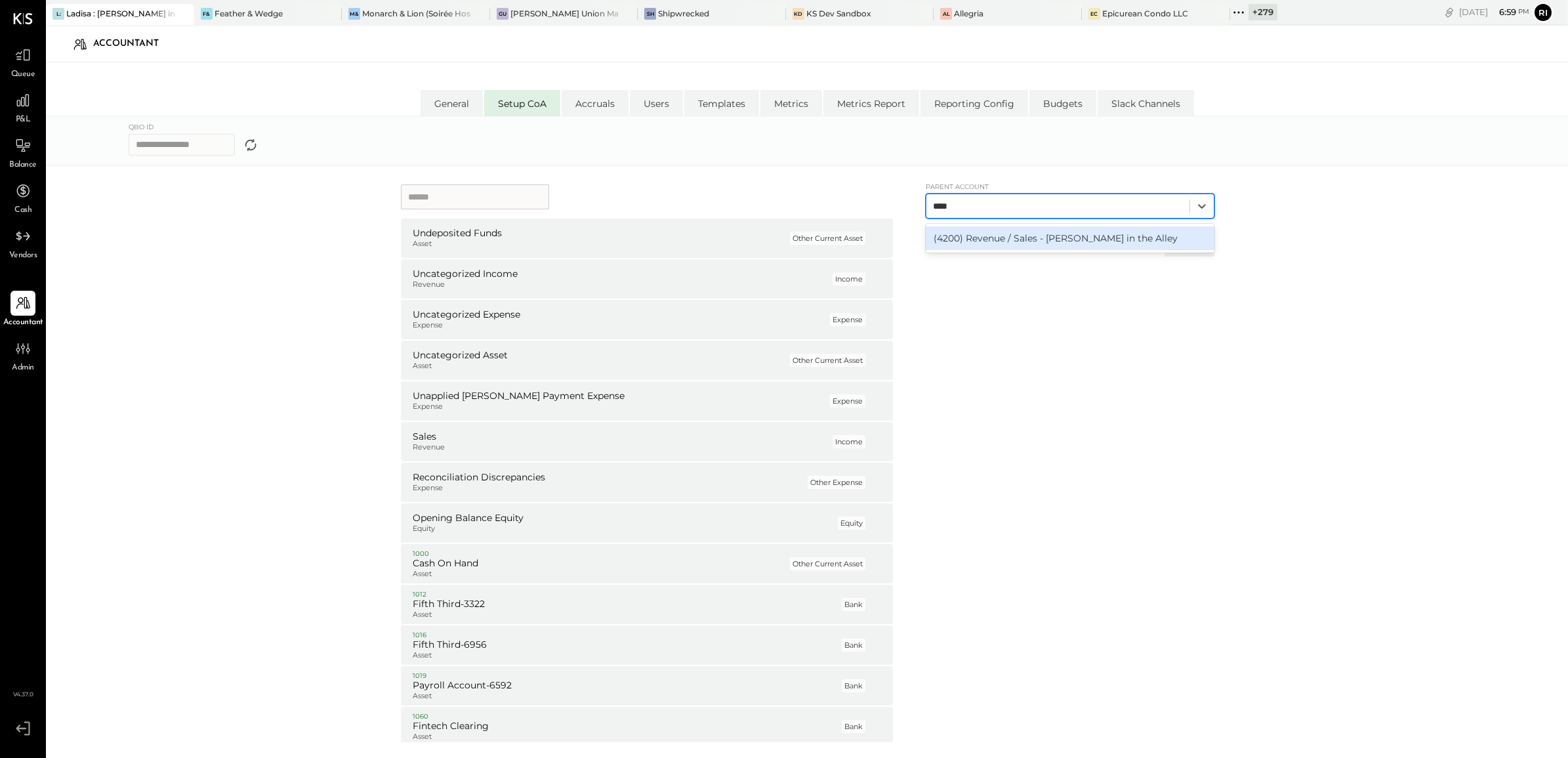
click at [1000, 247] on div "(4200) Revenue / Sales - [PERSON_NAME] in the Alley" at bounding box center [1070, 239] width 289 height 24
click at [483, 190] on input at bounding box center [474, 196] width 148 height 25
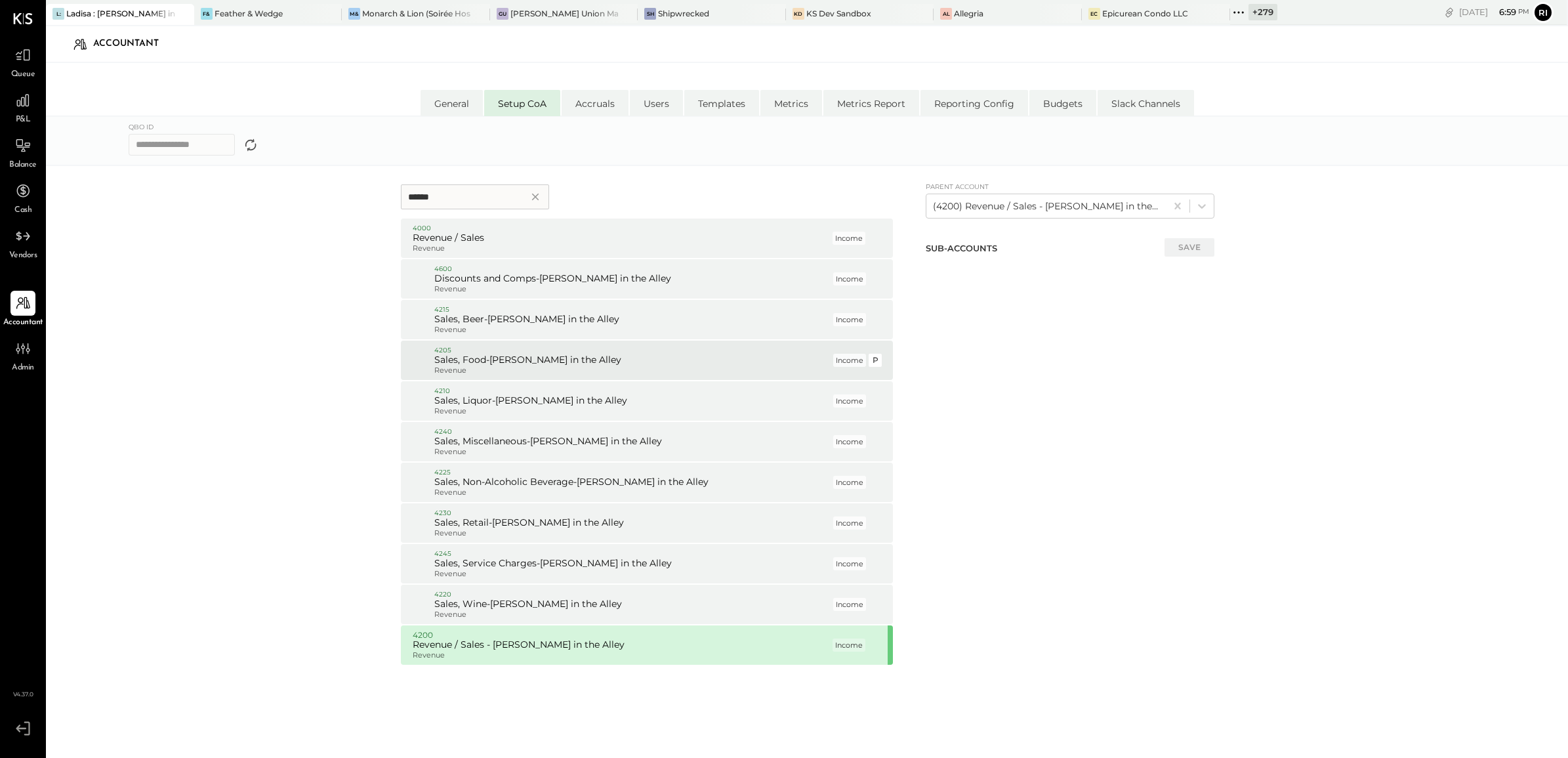
type input "******"
click at [520, 361] on h5 "Sales, Food-[PERSON_NAME] in the Alley" at bounding box center [632, 360] width 396 height 12
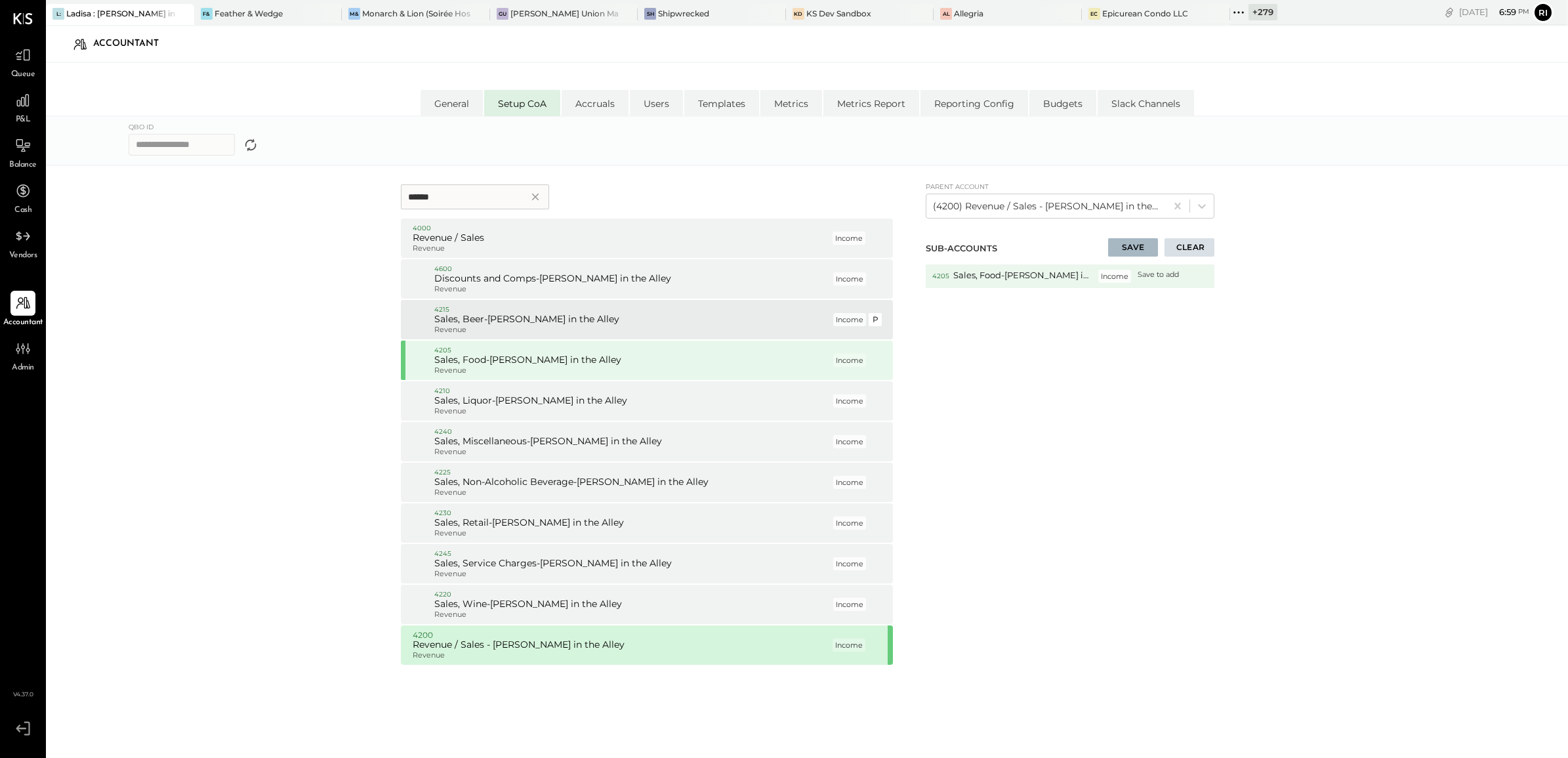
click at [536, 321] on h5 "Sales, Beer-[PERSON_NAME] in the Alley" at bounding box center [632, 319] width 396 height 12
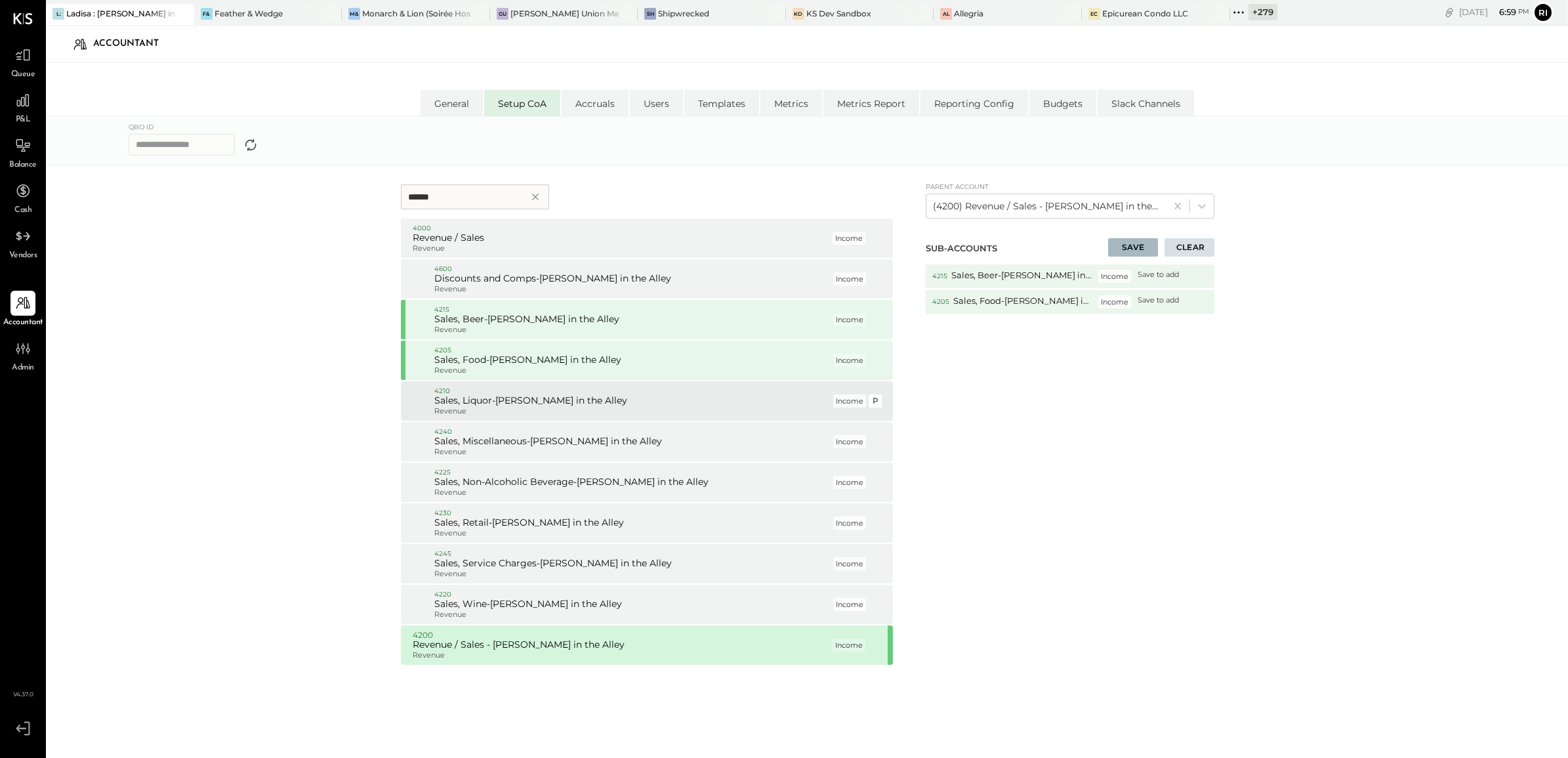
click at [525, 407] on p "Revenue" at bounding box center [632, 412] width 396 height 9
click at [530, 452] on p "Revenue" at bounding box center [632, 452] width 396 height 9
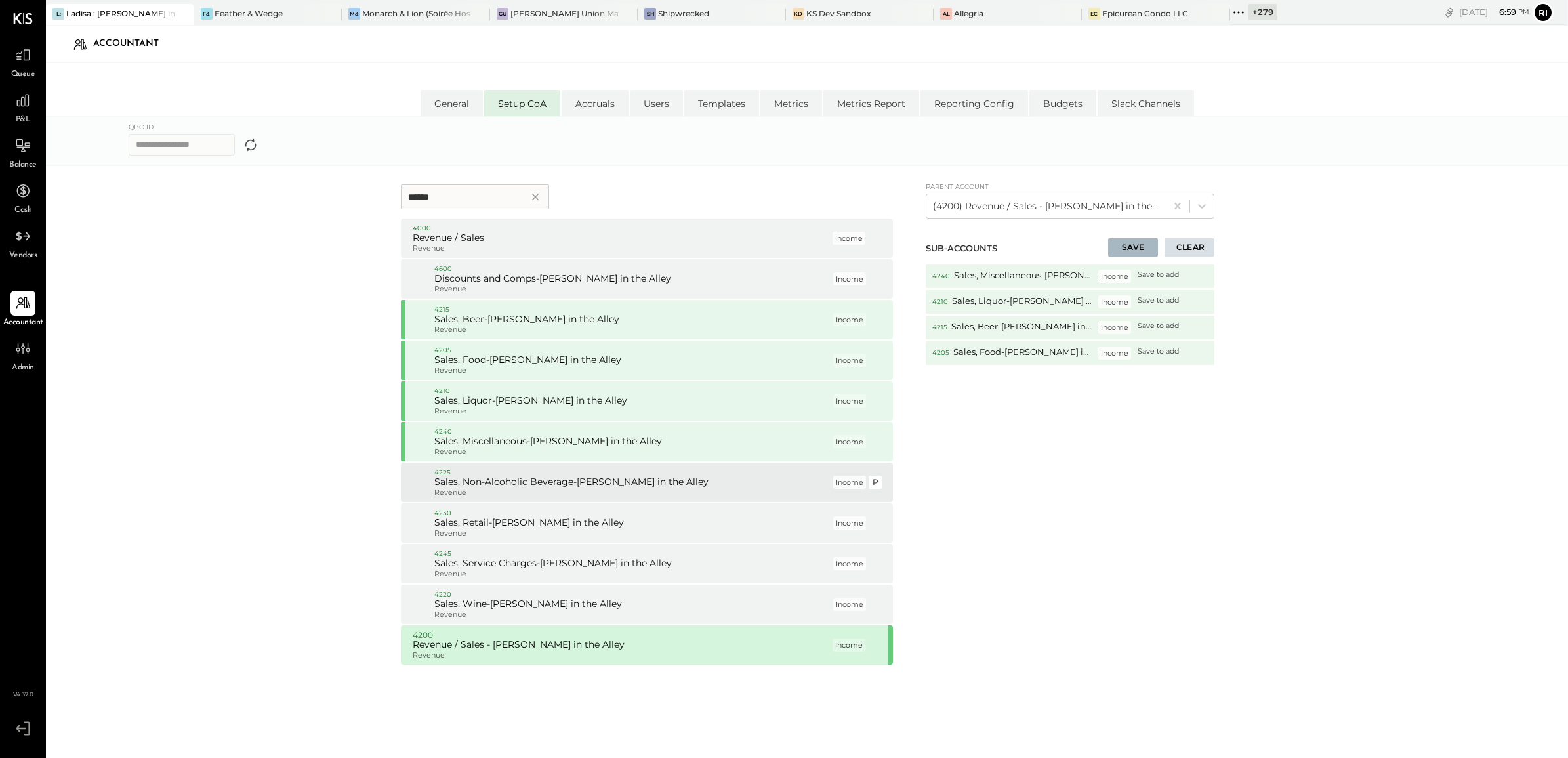
click at [536, 480] on h5 "Sales, Non-Alcoholic Beverage-[PERSON_NAME] in the Alley" at bounding box center [632, 482] width 396 height 12
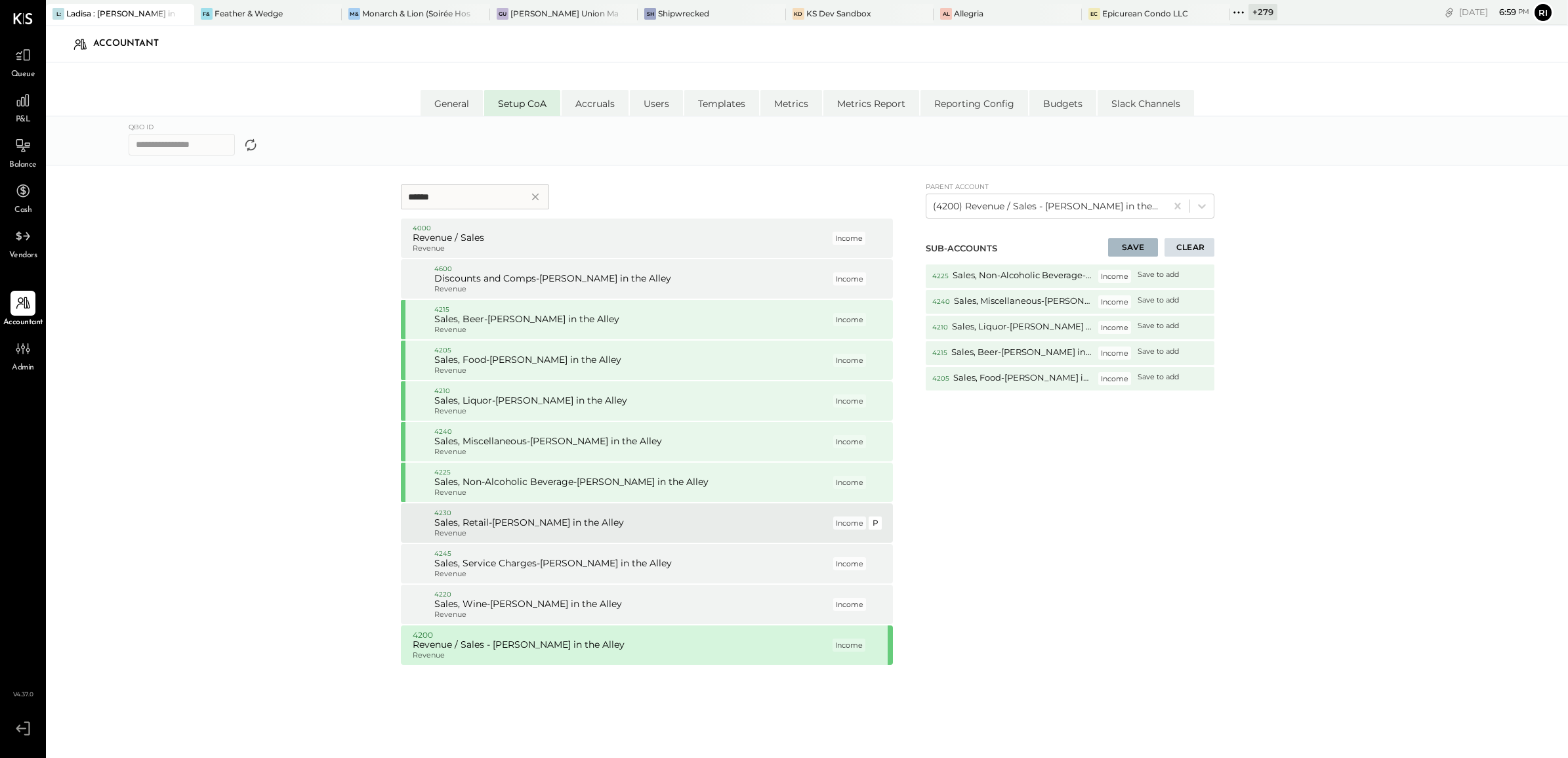
click at [535, 526] on h5 "Sales, Retail-[PERSON_NAME] in the Alley" at bounding box center [632, 523] width 396 height 12
click at [535, 556] on p "4245" at bounding box center [632, 554] width 396 height 9
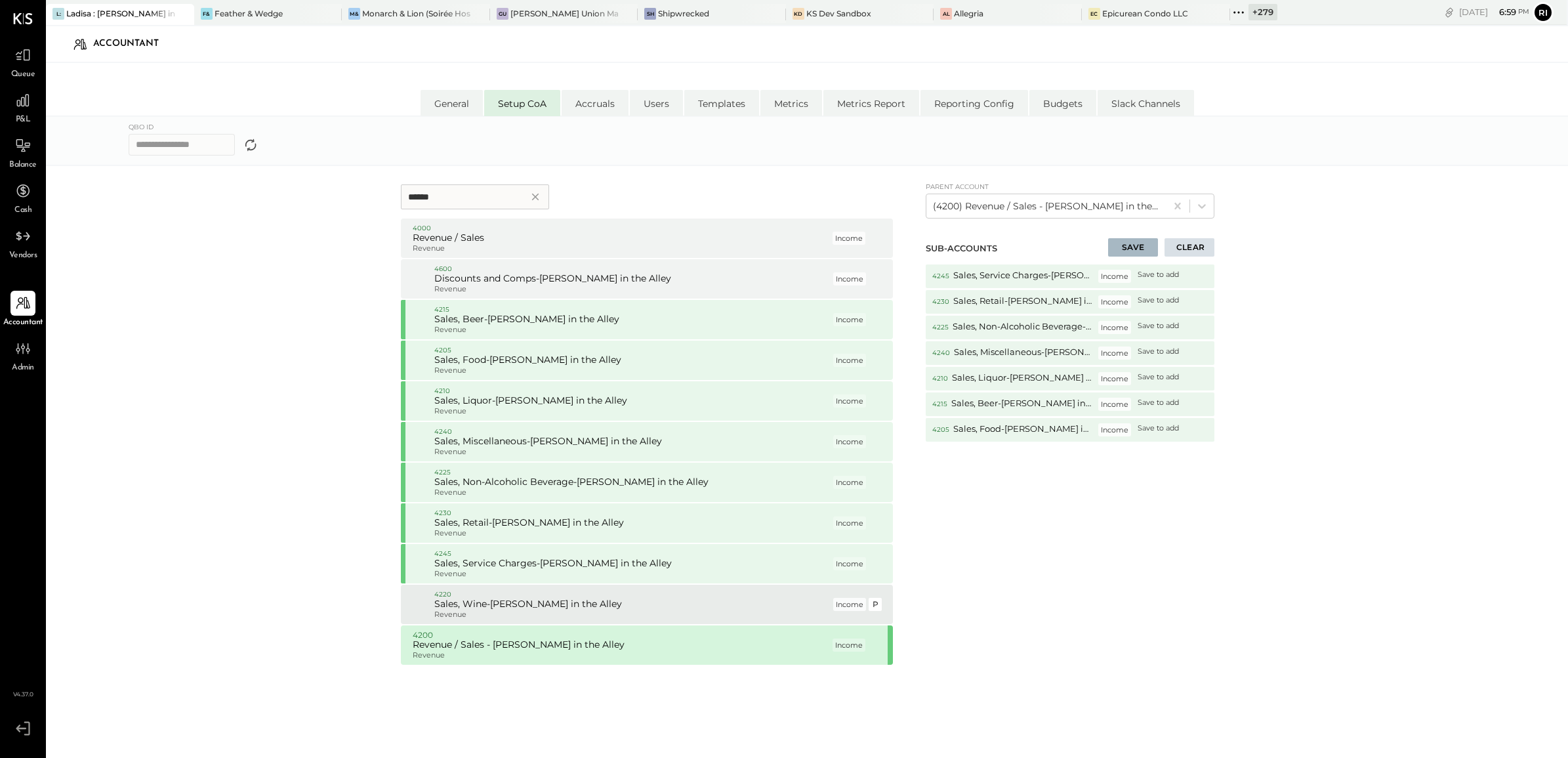
click at [532, 612] on p "Revenue" at bounding box center [632, 615] width 396 height 9
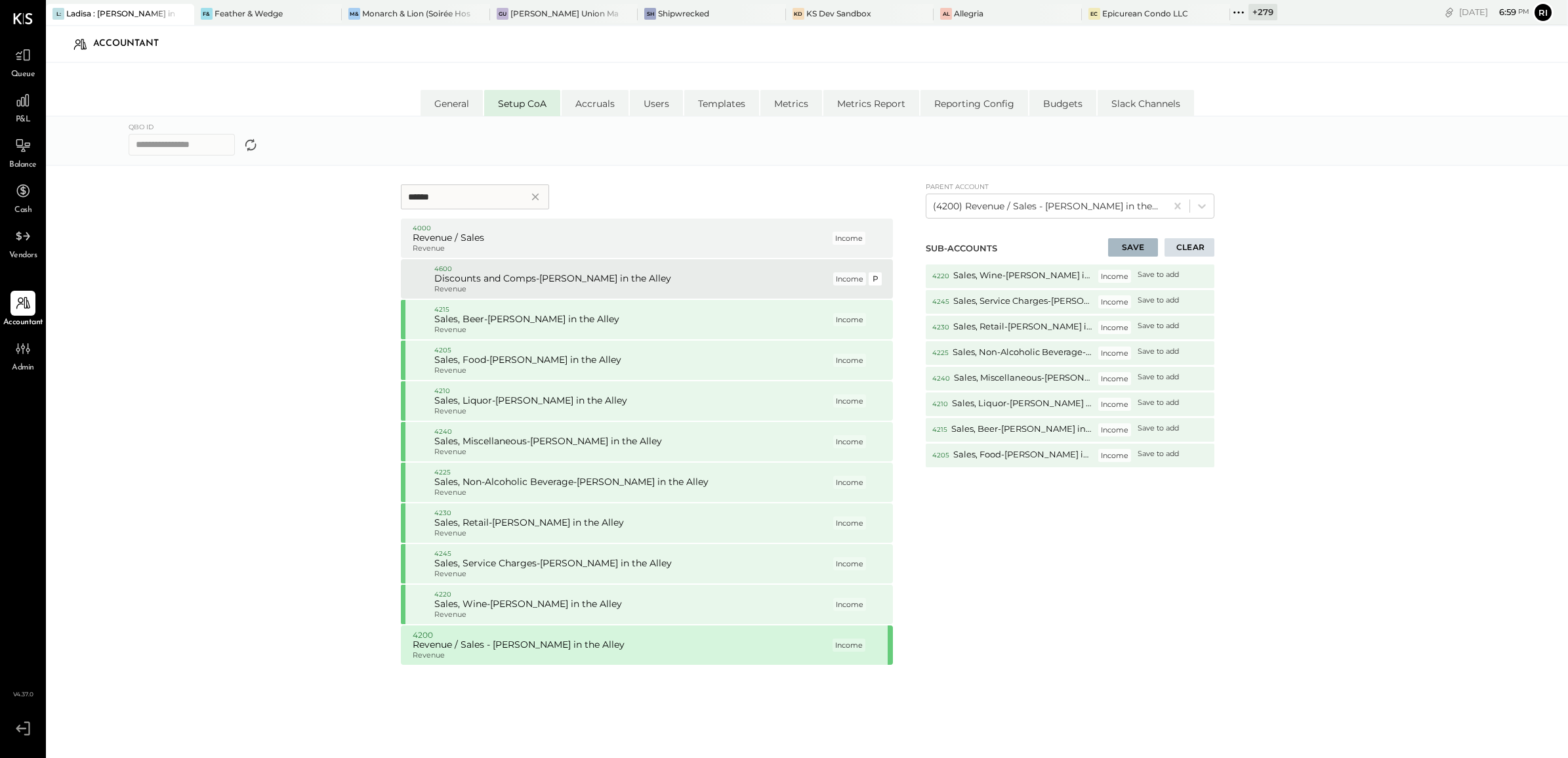
click at [523, 287] on p "Revenue" at bounding box center [632, 290] width 396 height 9
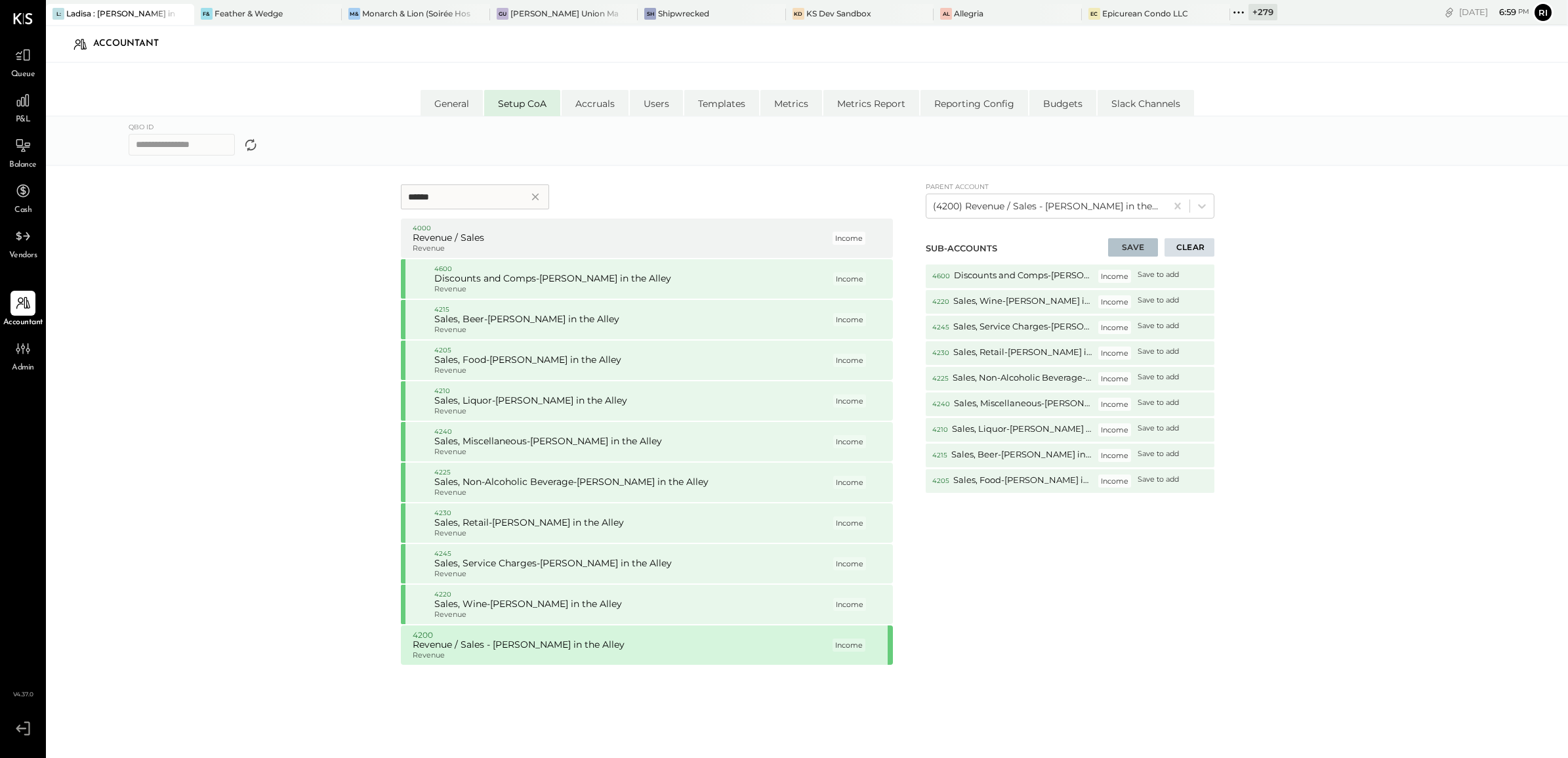
click at [1121, 248] on button "SAVE" at bounding box center [1133, 248] width 50 height 18
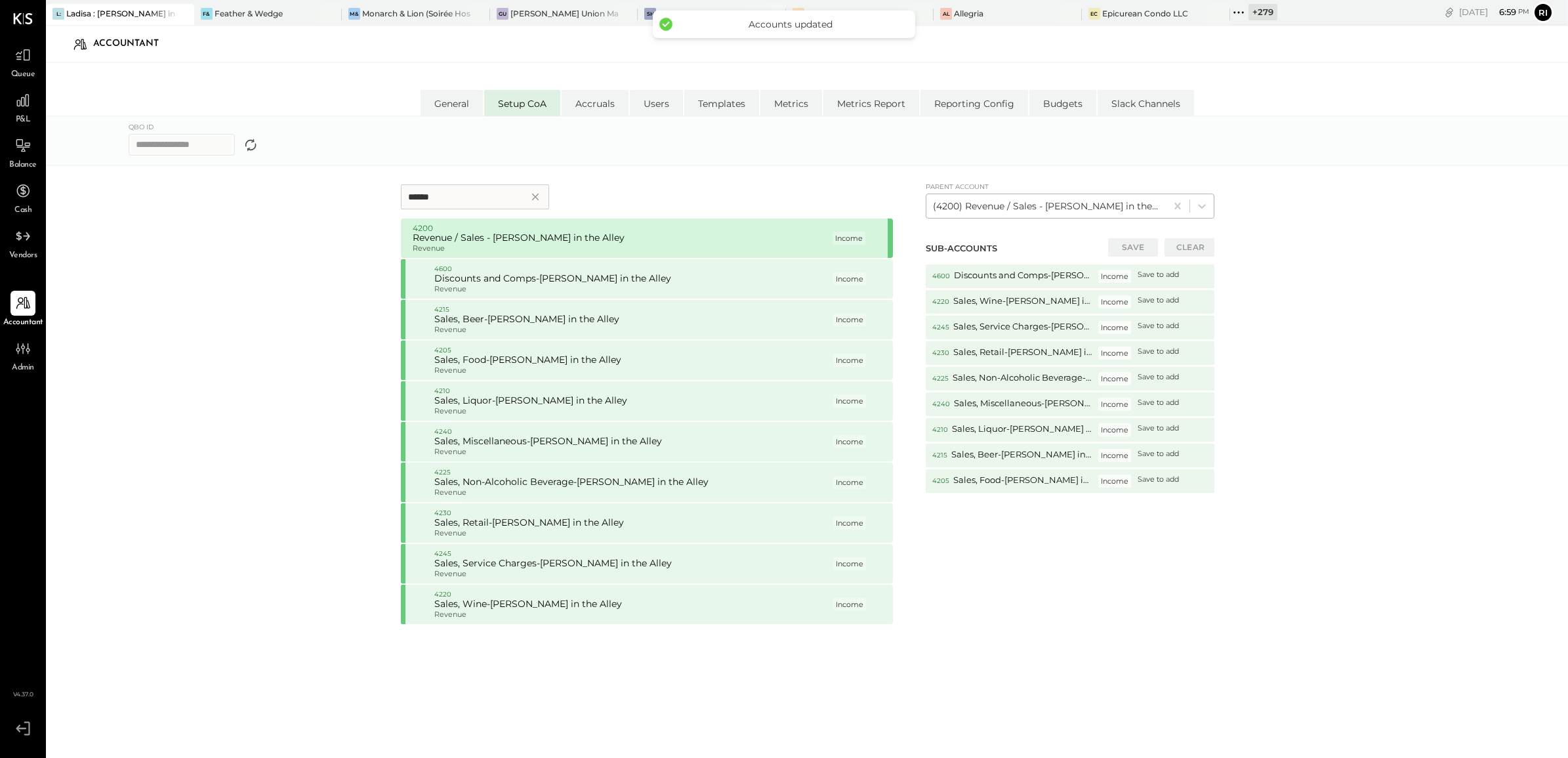
click at [1094, 204] on div at bounding box center [1046, 206] width 227 height 15
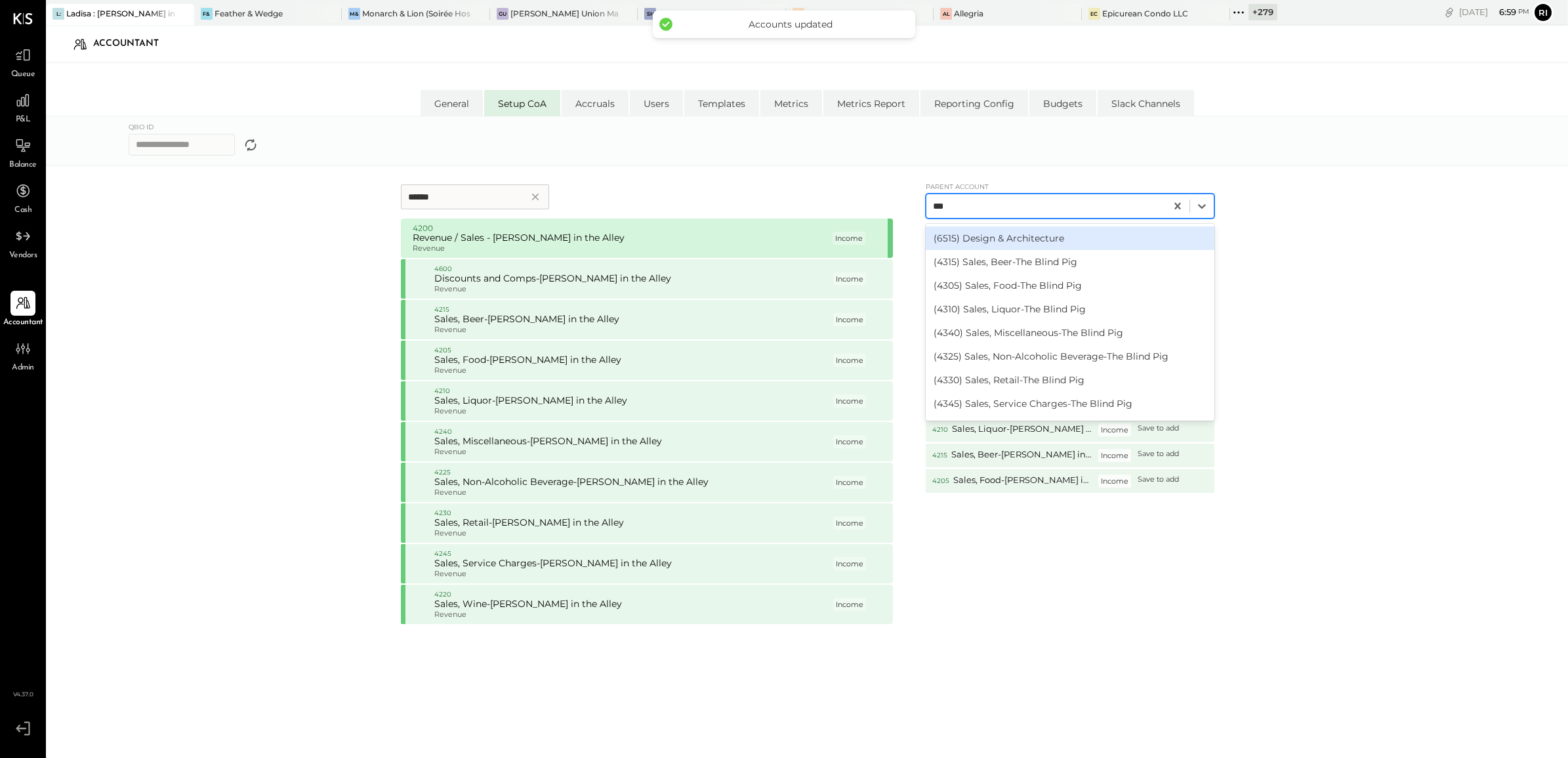
type input "****"
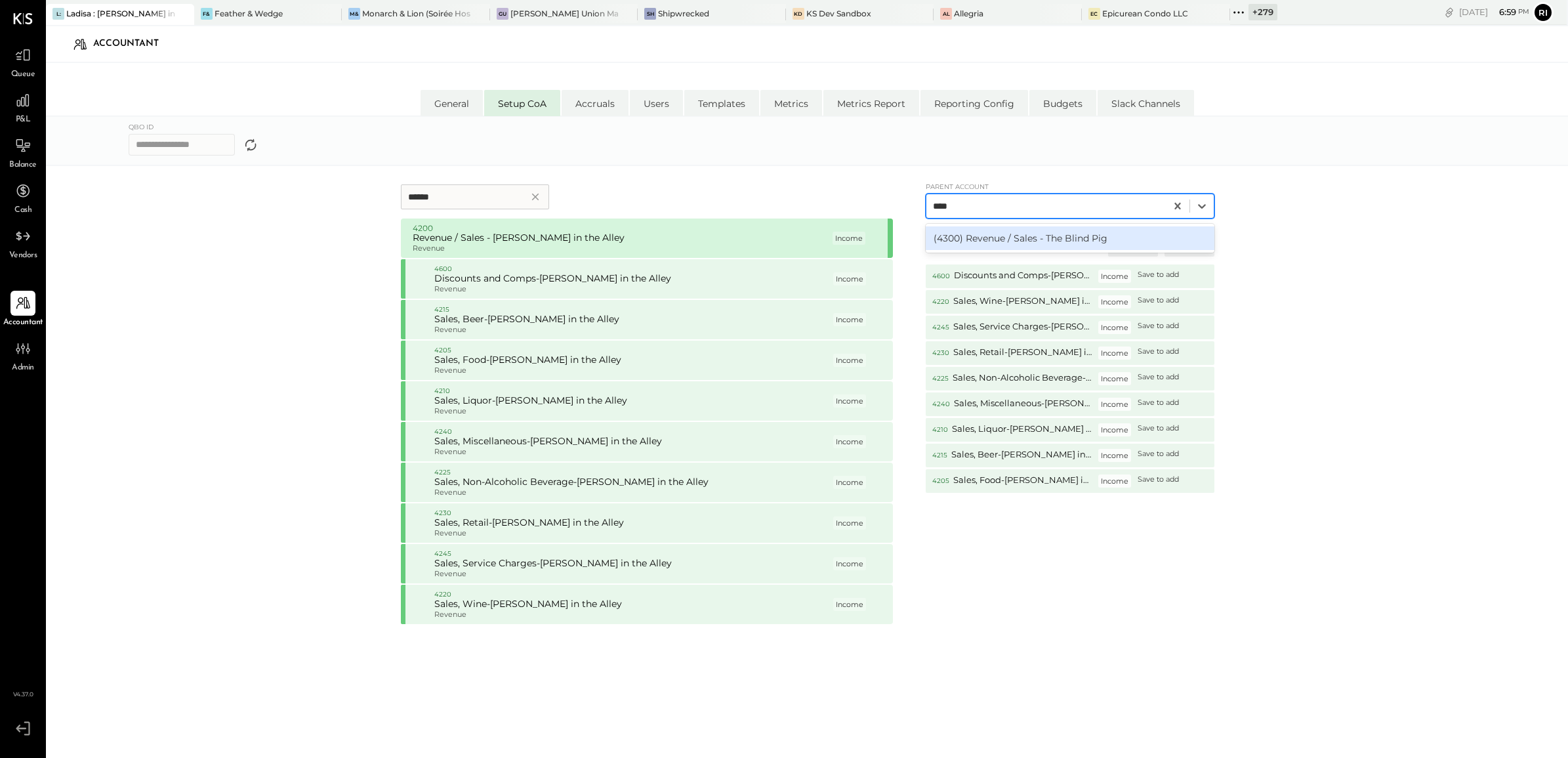
click at [1072, 240] on div "(4300) Revenue / Sales - The Blind Pig" at bounding box center [1070, 239] width 289 height 24
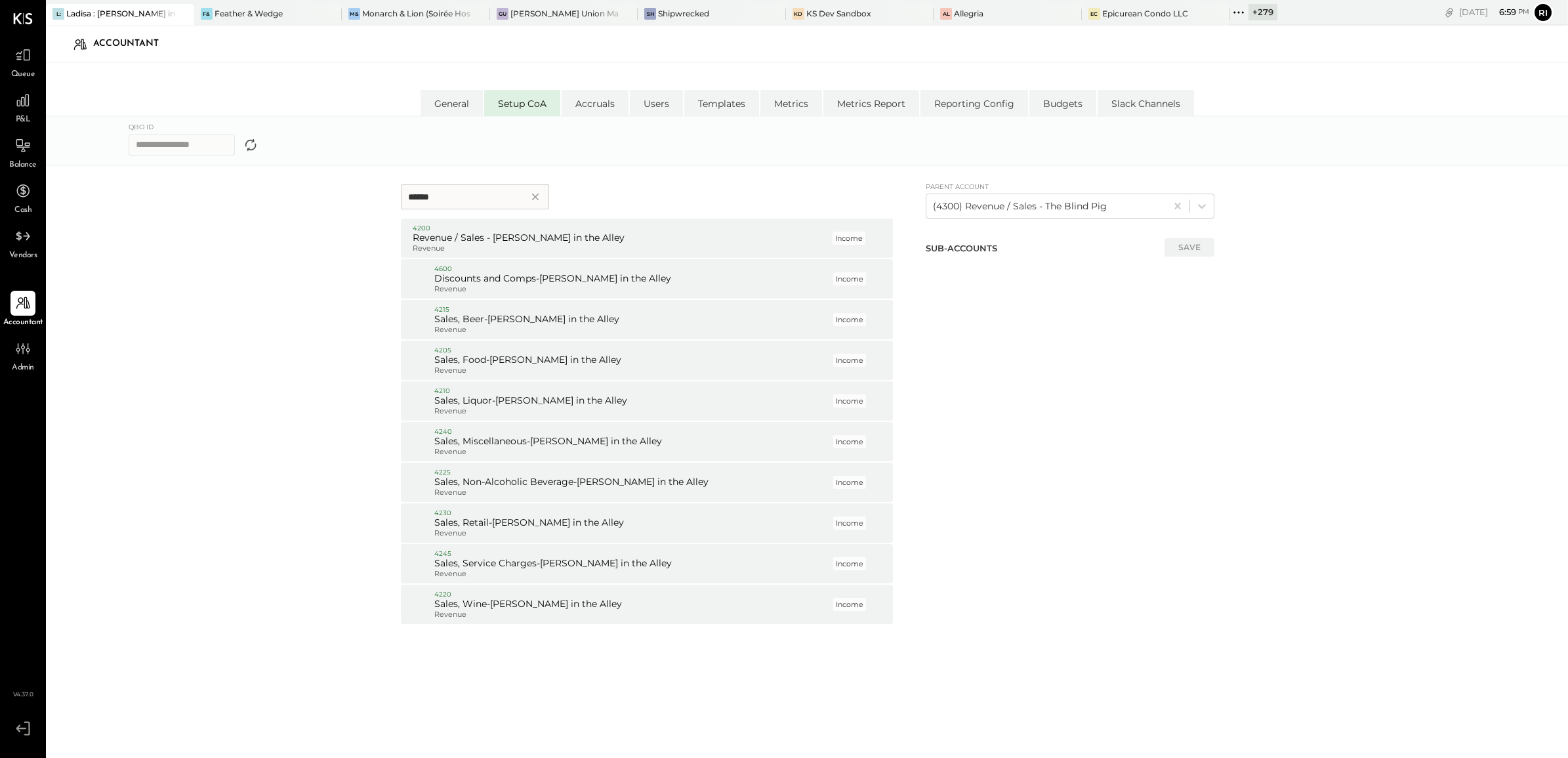
drag, startPoint x: 413, startPoint y: 200, endPoint x: 359, endPoint y: 191, distance: 54.7
click at [365, 194] on form "****** 4200 Revenue / Sales - [PERSON_NAME] in the Alley Revenue Income P 4600 …" at bounding box center [808, 476] width 1255 height 594
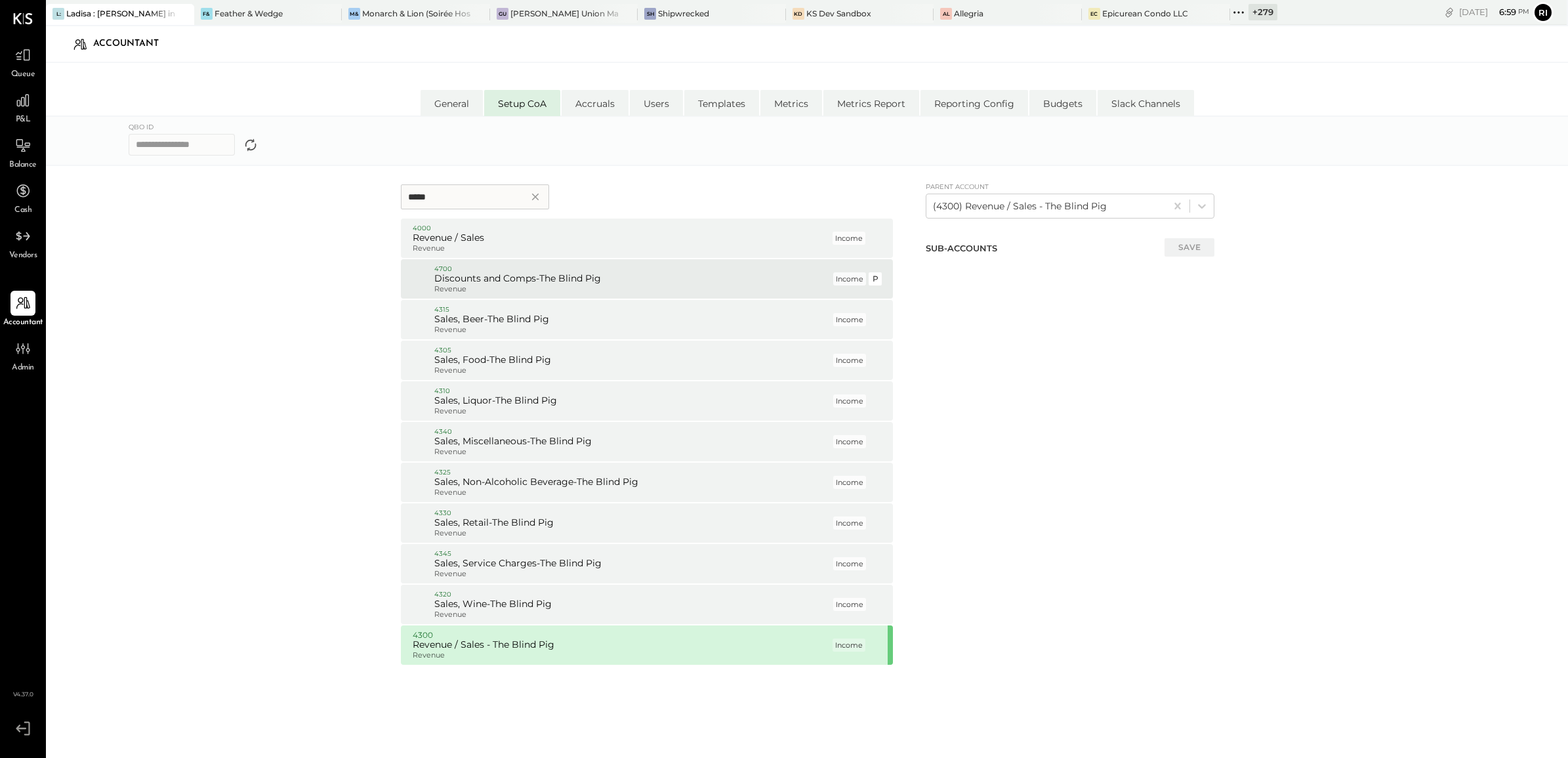
type input "*****"
click at [471, 268] on p "4700" at bounding box center [632, 269] width 396 height 9
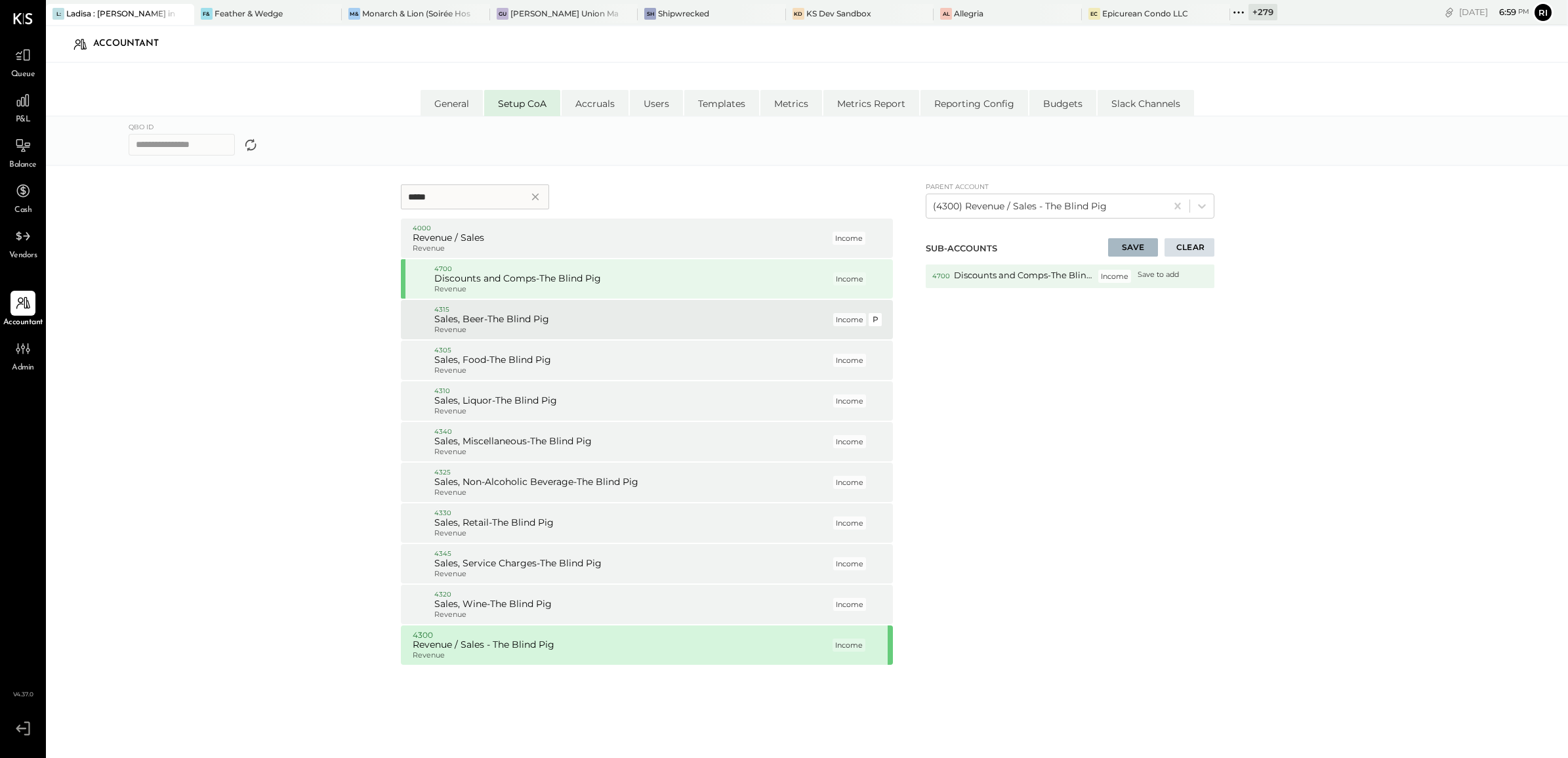
click at [478, 316] on h5 "Sales, Beer-The Blind Pig" at bounding box center [632, 319] width 396 height 12
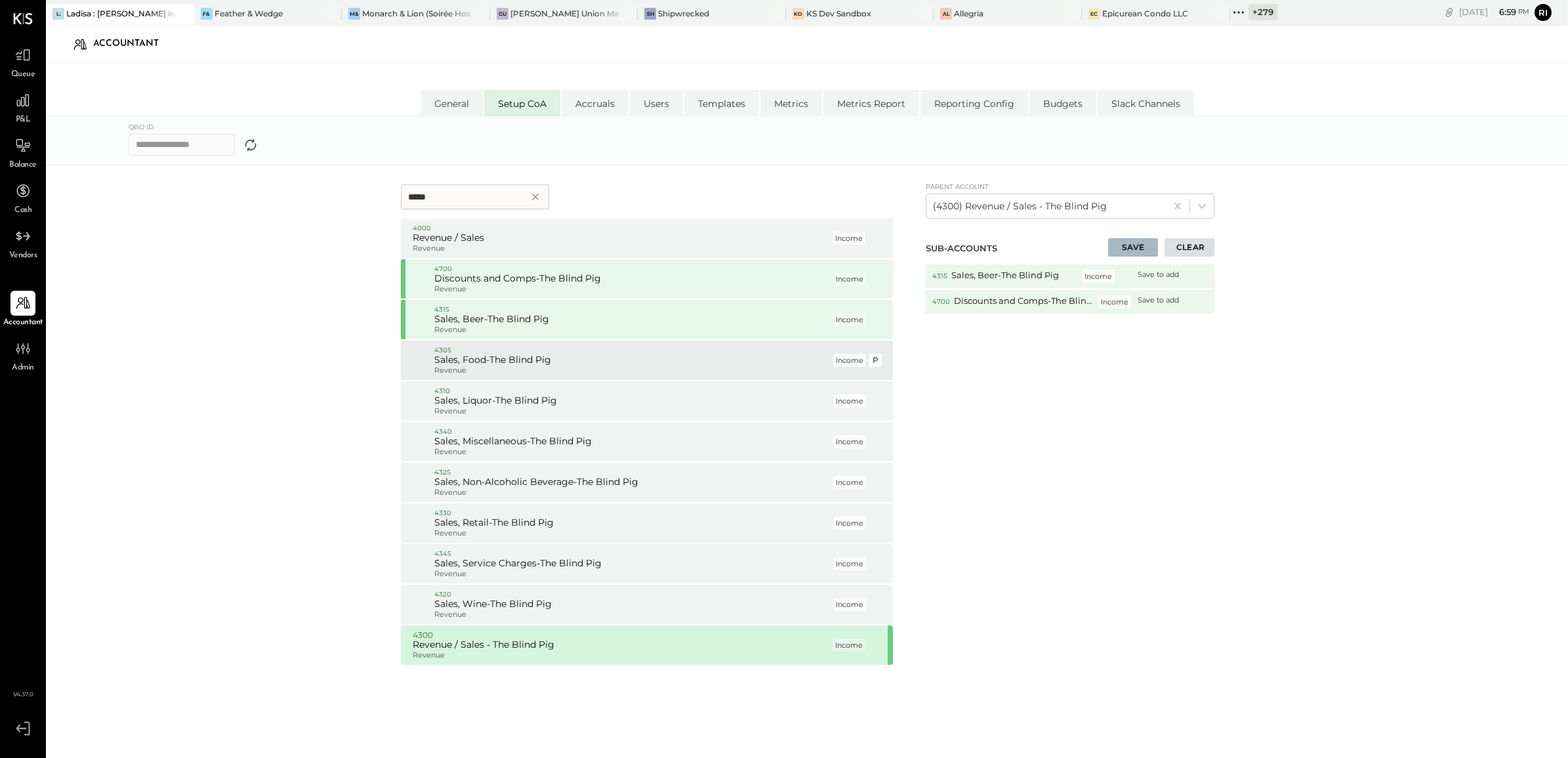
click at [479, 349] on p "4305" at bounding box center [632, 351] width 396 height 9
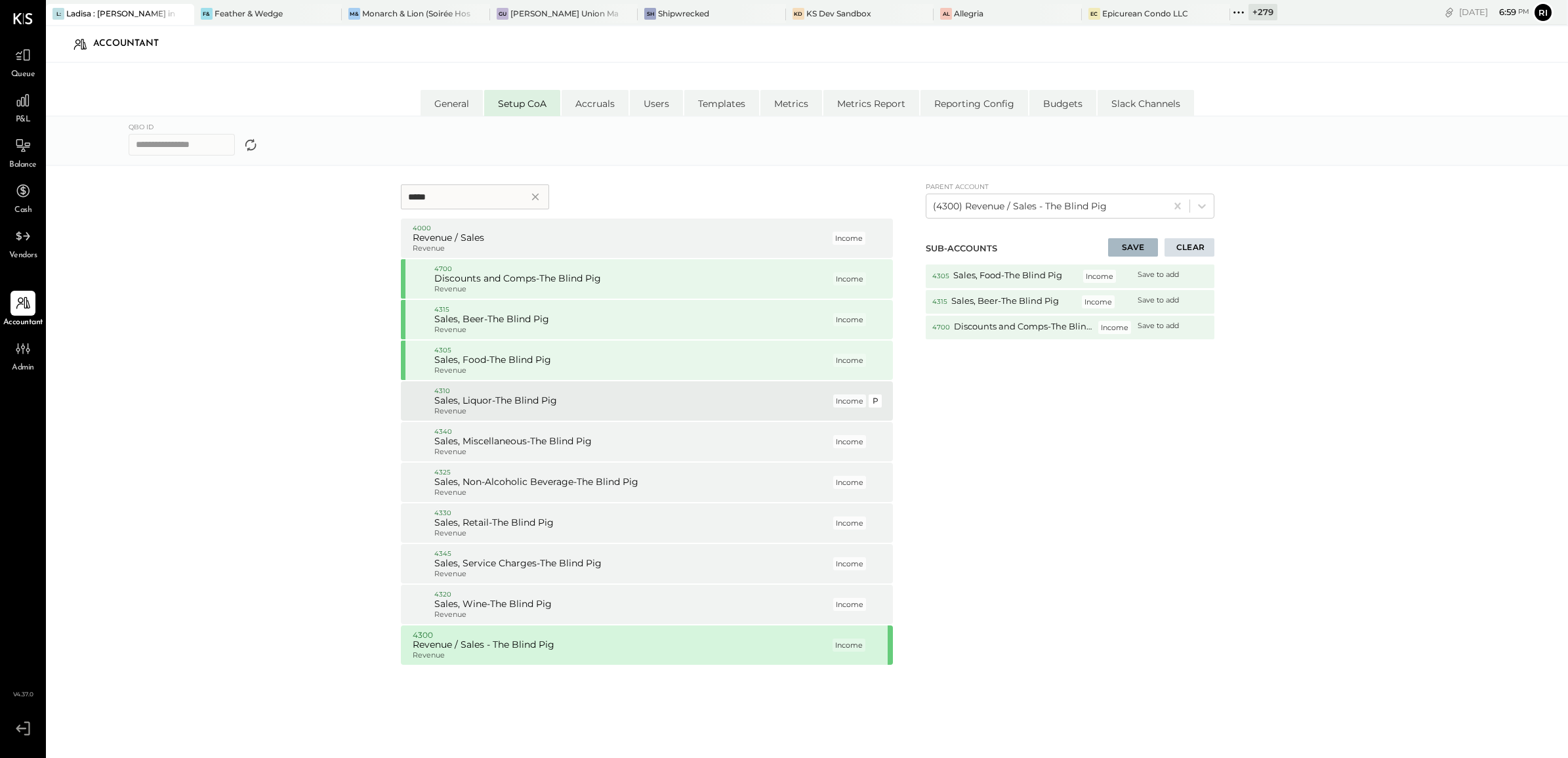
click at [480, 386] on p "4310" at bounding box center [632, 391] width 396 height 9
click at [480, 431] on p "4340" at bounding box center [632, 432] width 396 height 9
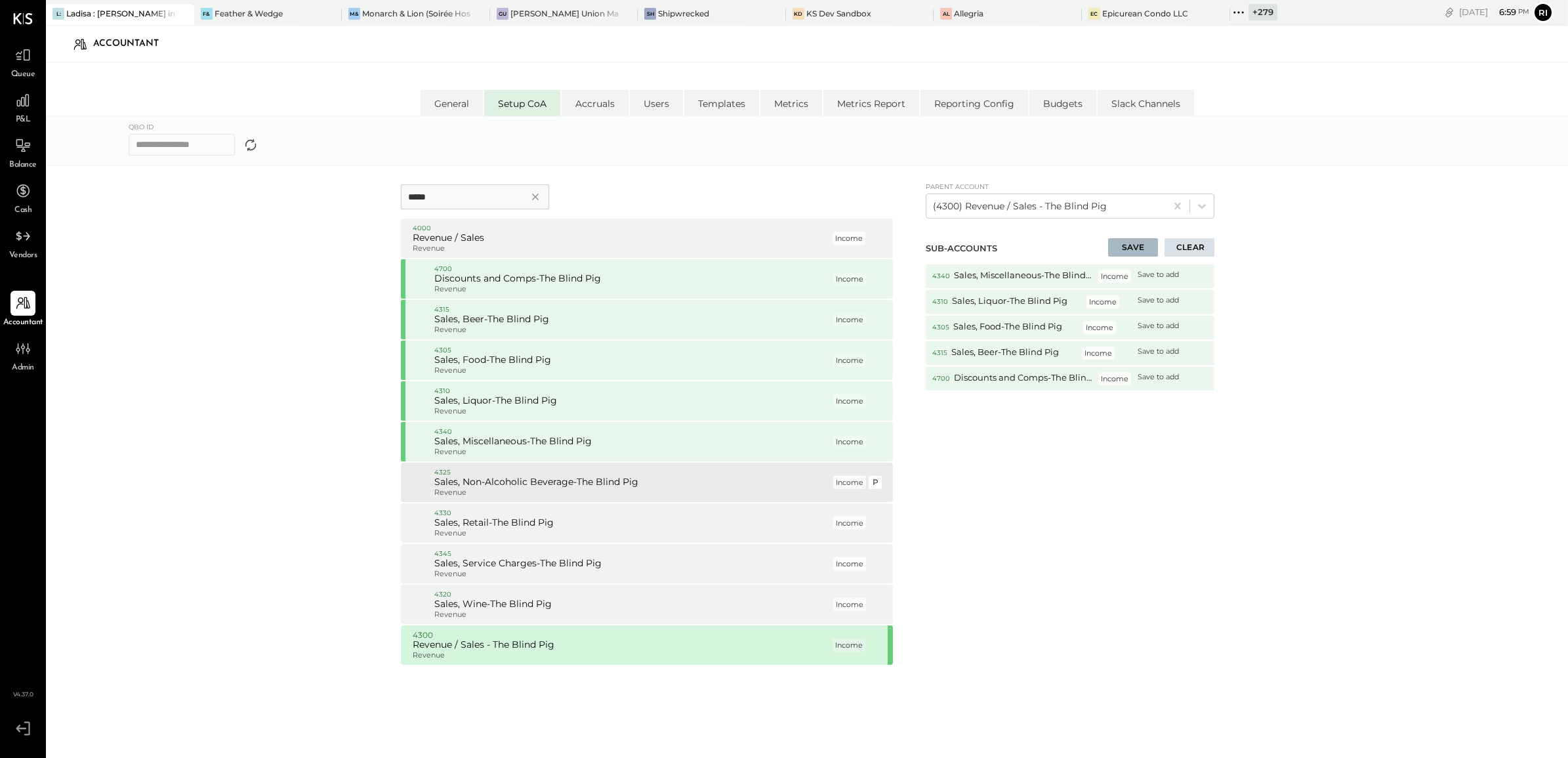
click at [479, 470] on p "4325" at bounding box center [632, 473] width 396 height 9
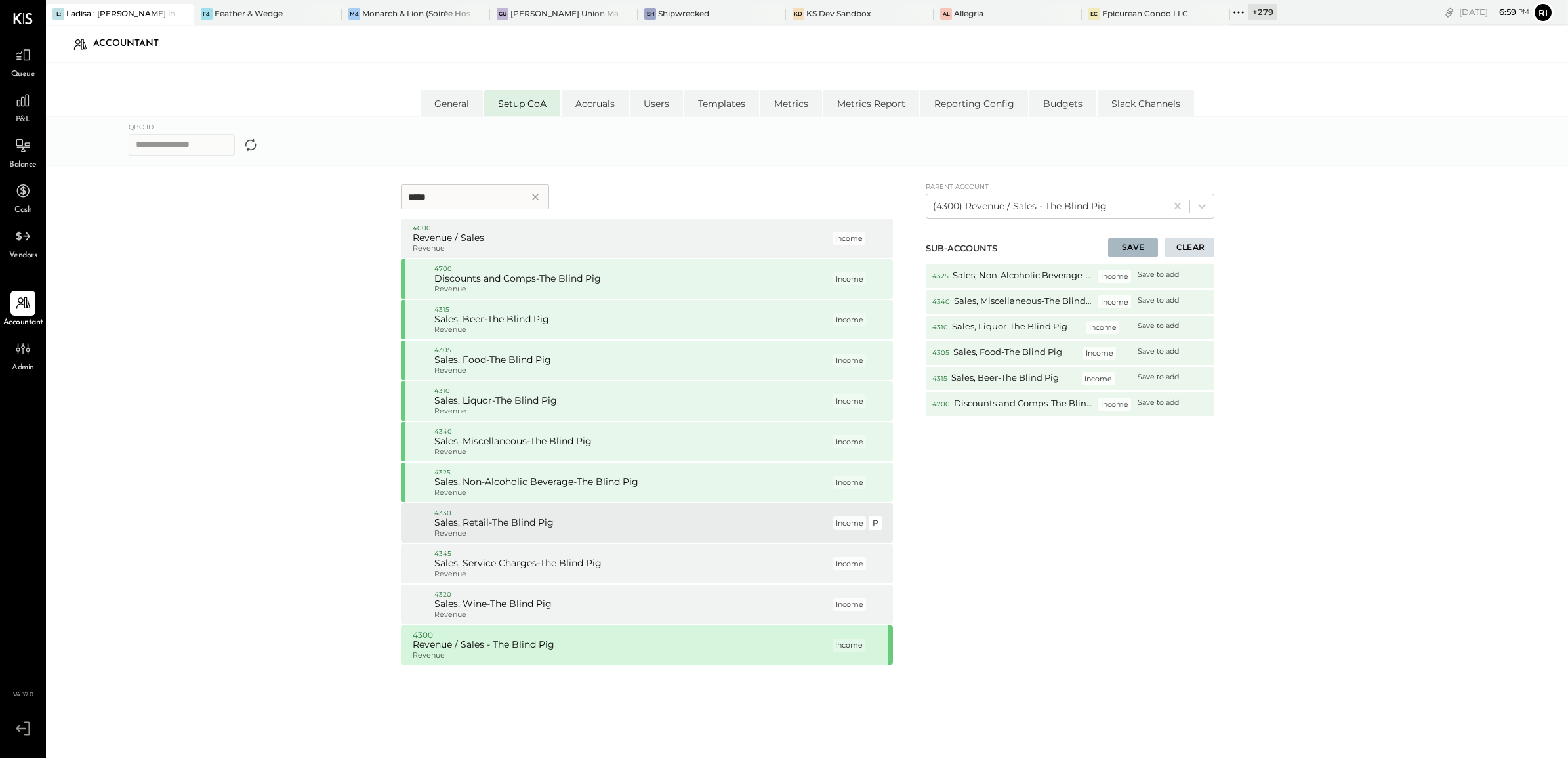
click at [483, 519] on h5 "Sales, Retail-The Blind Pig" at bounding box center [632, 523] width 396 height 12
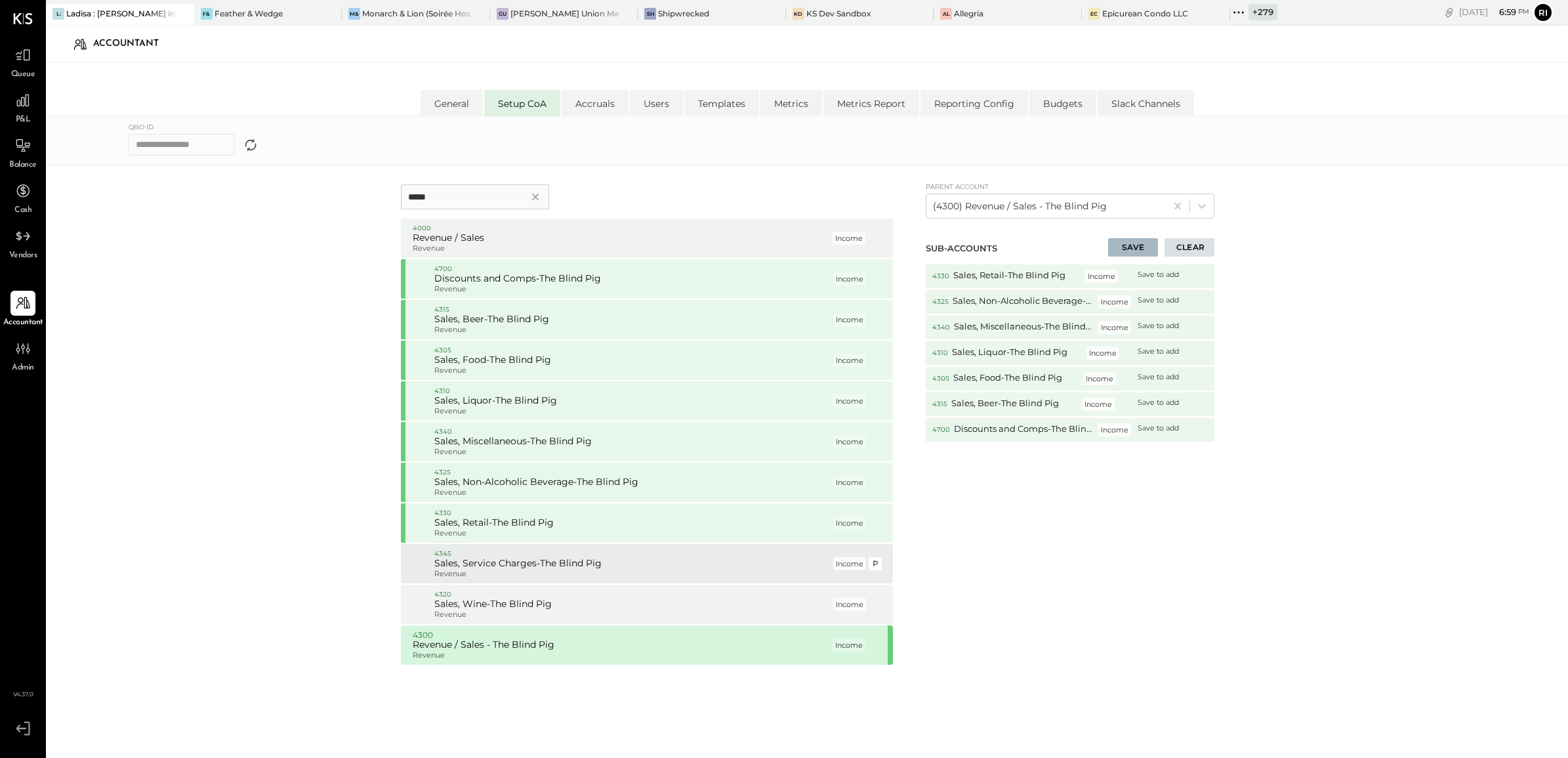
click at [483, 560] on h5 "Sales, Service Charges-The Blind Pig" at bounding box center [632, 564] width 396 height 12
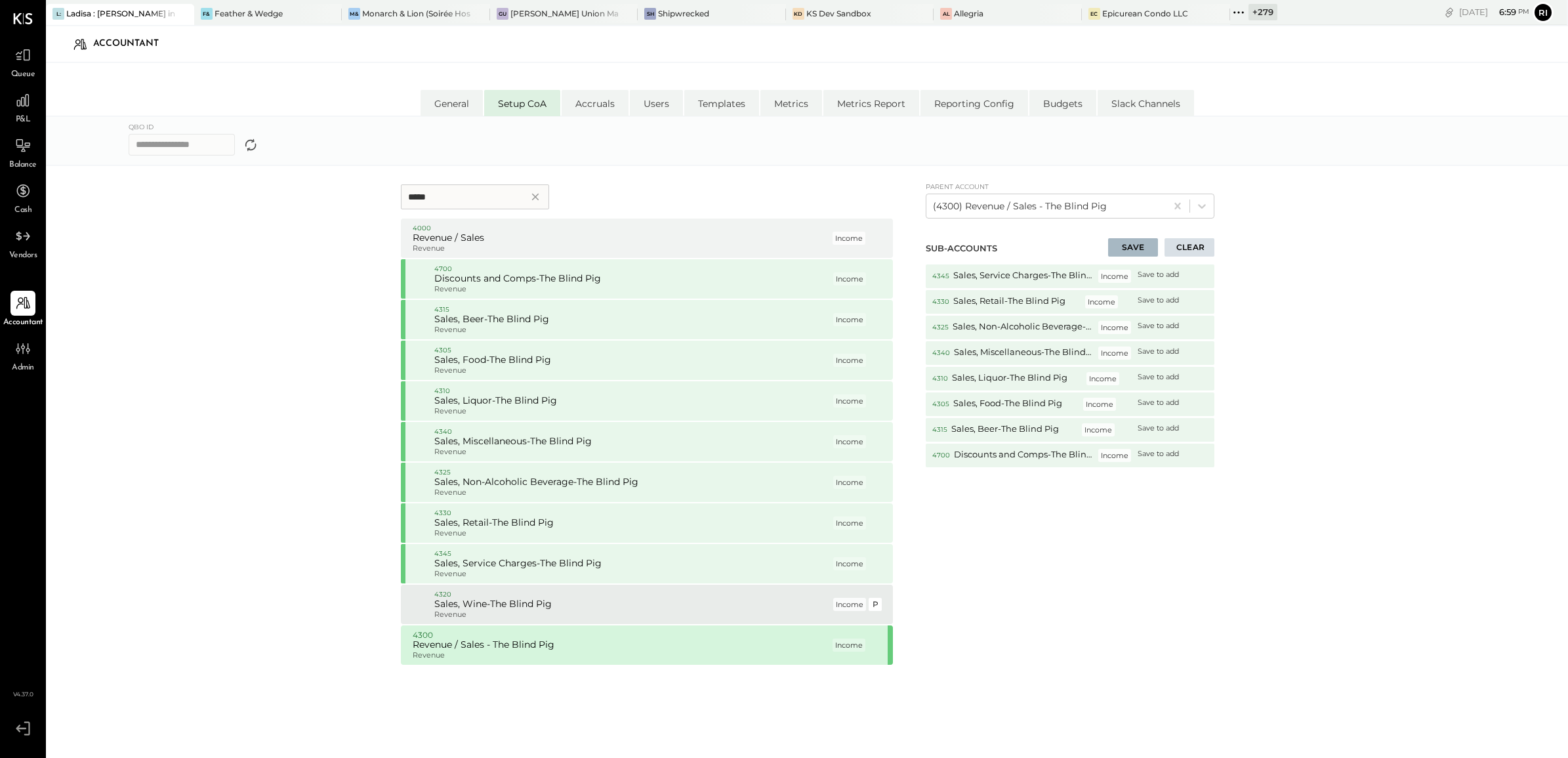
click at [487, 599] on h5 "Sales, Wine-The Blind Pig" at bounding box center [632, 604] width 396 height 12
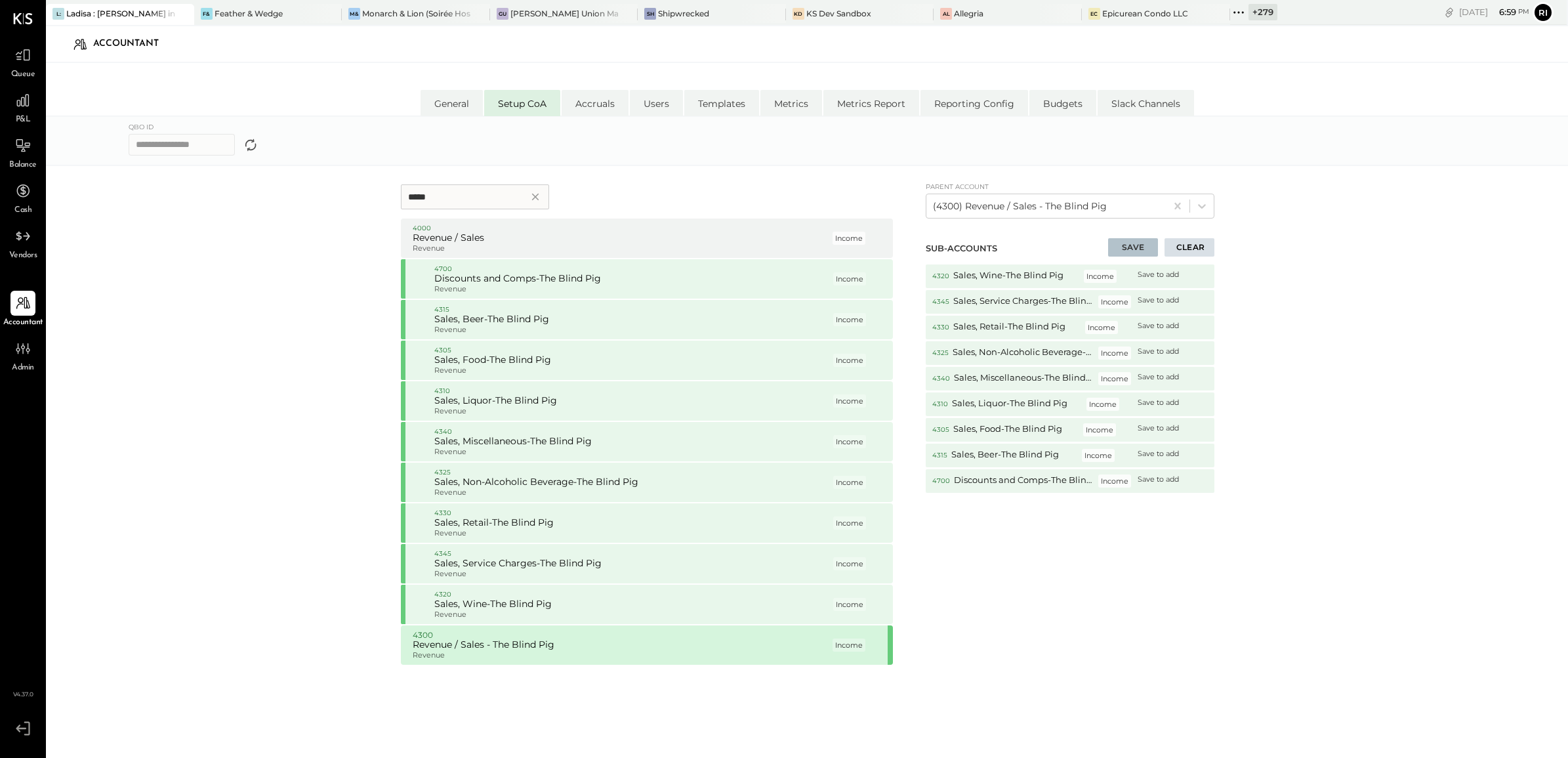
click at [1139, 248] on button "SAVE" at bounding box center [1133, 248] width 50 height 18
